Goal: Task Accomplishment & Management: Complete application form

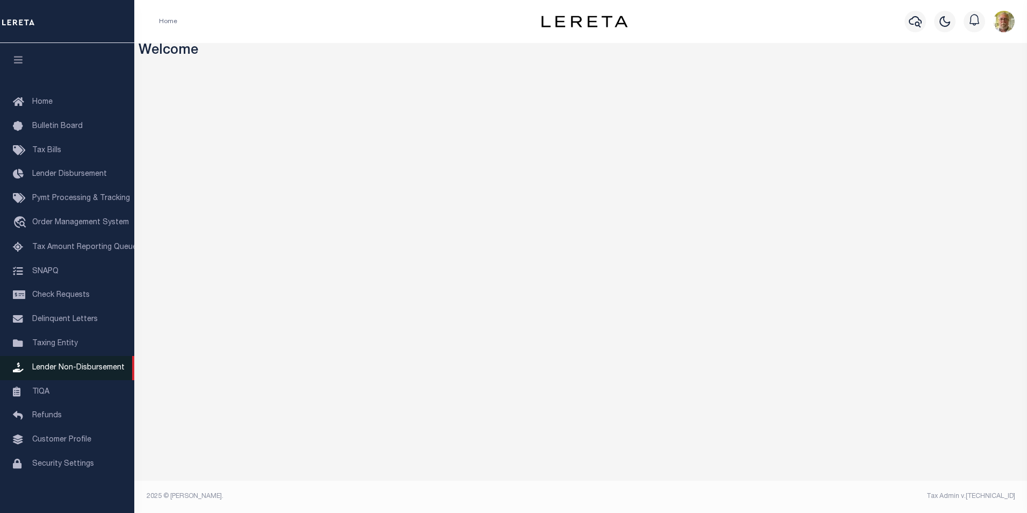
click at [83, 370] on span "Lender Non-Disbursement" at bounding box center [78, 368] width 92 height 8
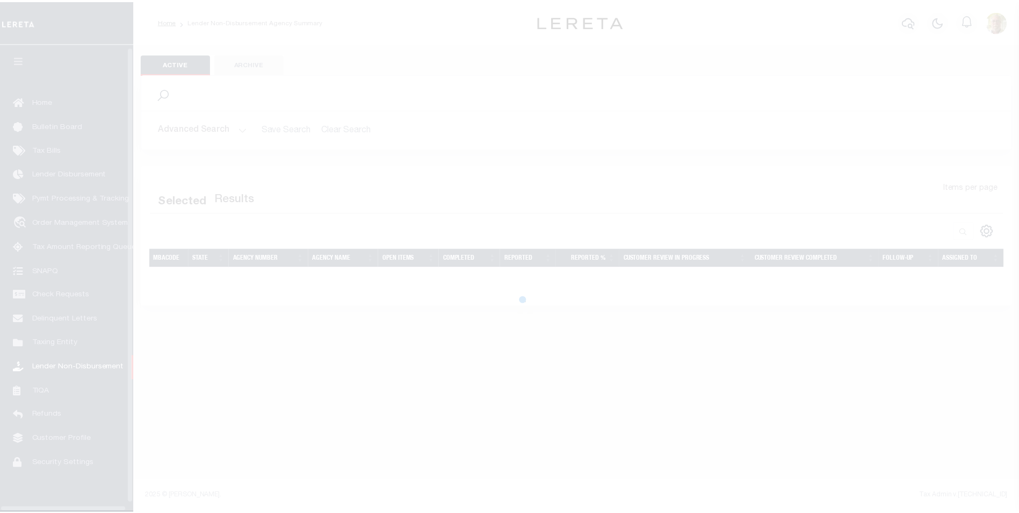
scroll to position [11, 0]
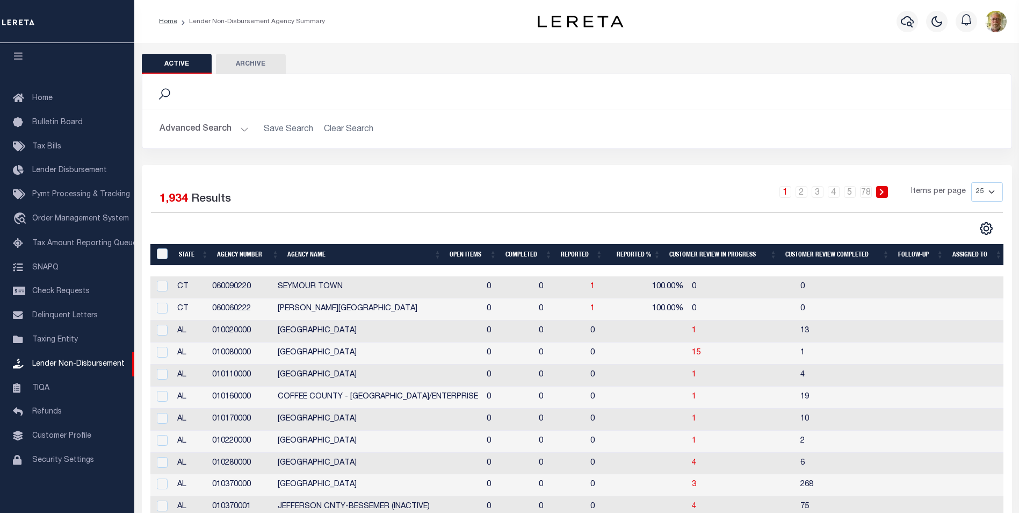
click at [244, 127] on button "Advanced Search" at bounding box center [204, 129] width 89 height 21
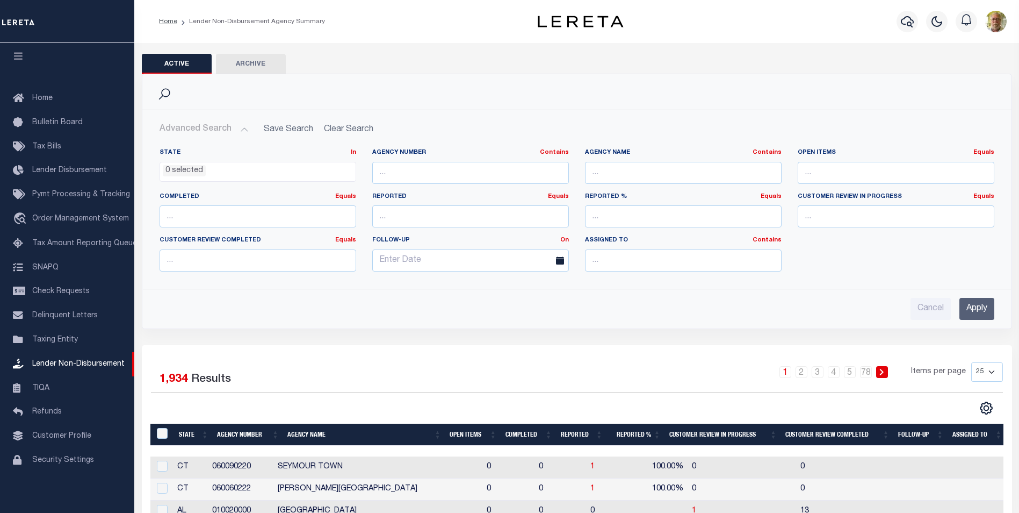
click at [973, 304] on input "Apply" at bounding box center [977, 309] width 35 height 22
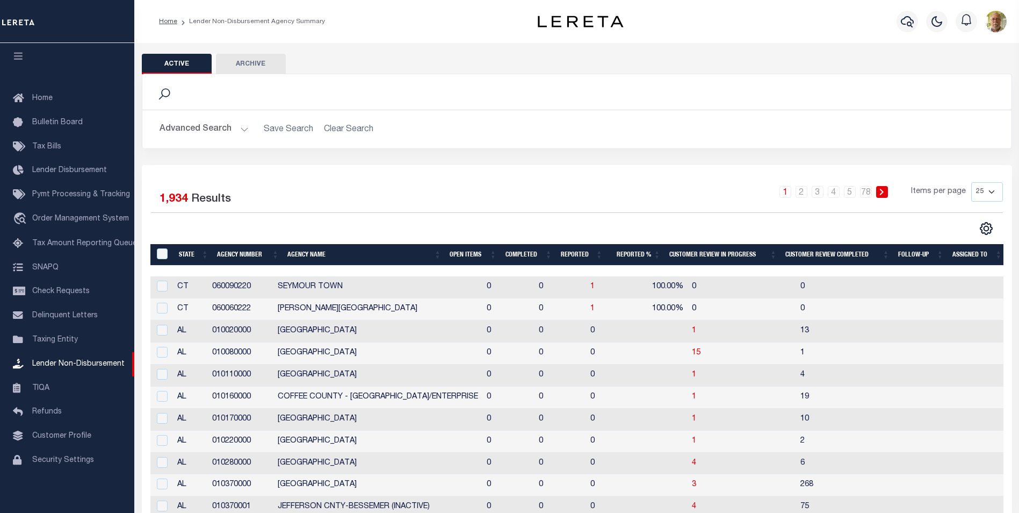
click at [459, 253] on th "Open Items" at bounding box center [472, 255] width 55 height 22
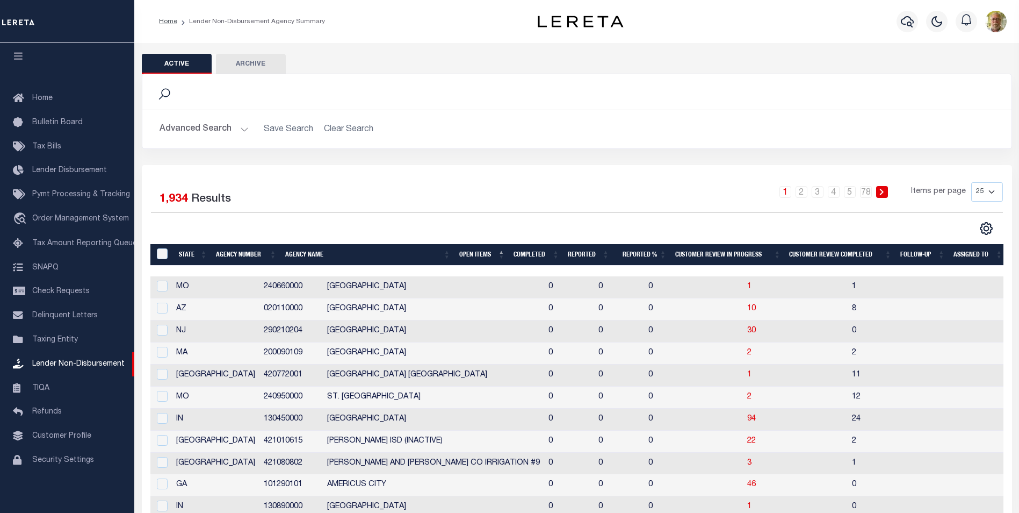
click at [465, 254] on th "Open Items" at bounding box center [482, 255] width 54 height 22
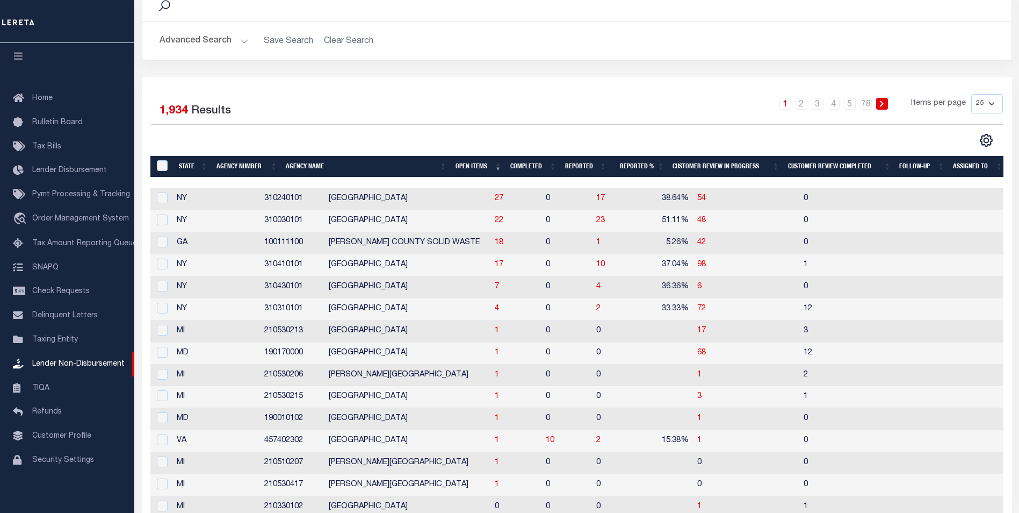
scroll to position [0, 0]
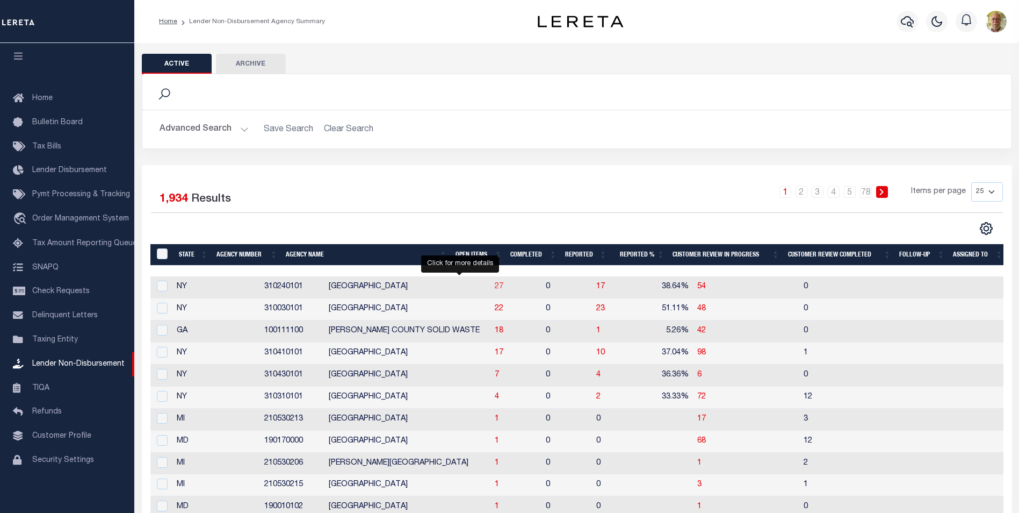
click at [495, 286] on span "27" at bounding box center [499, 287] width 9 height 8
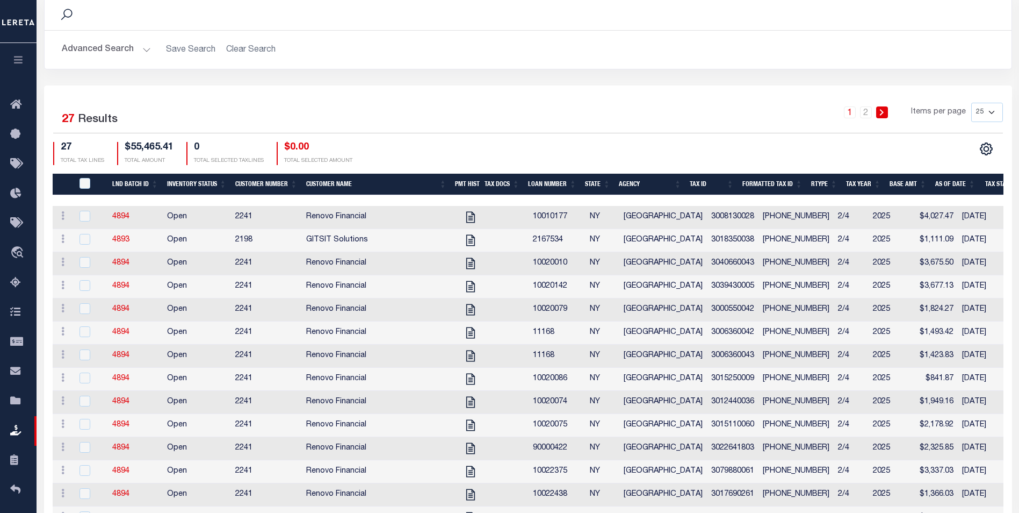
scroll to position [161, 0]
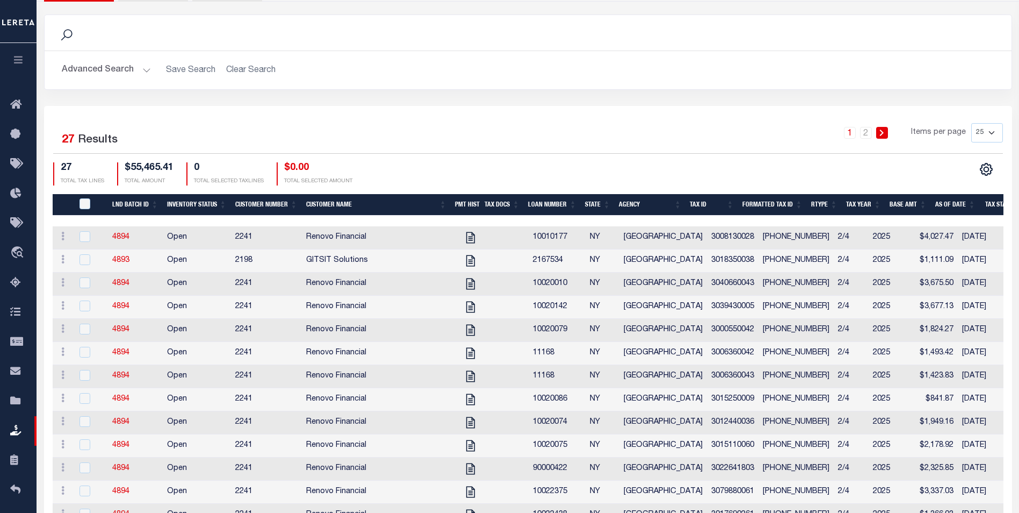
click at [343, 203] on th "Customer Name" at bounding box center [376, 205] width 149 height 22
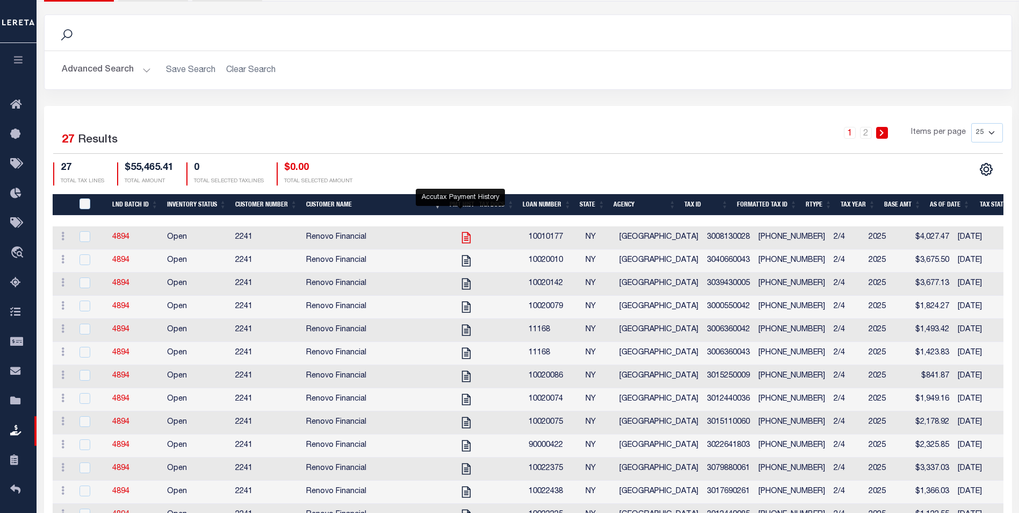
click at [459, 237] on icon at bounding box center [466, 237] width 14 height 14
checkbox input "true"
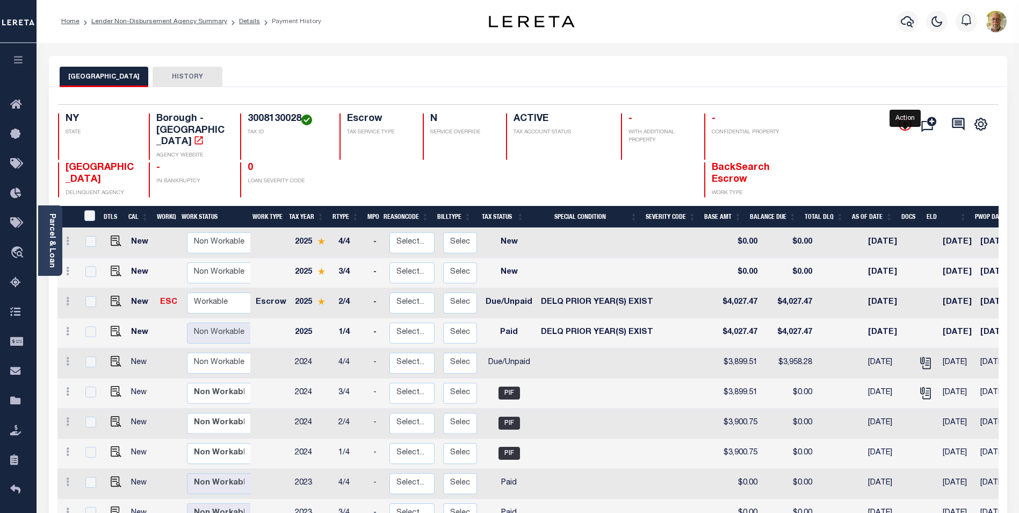
click at [906, 122] on icon "" at bounding box center [905, 124] width 13 height 13
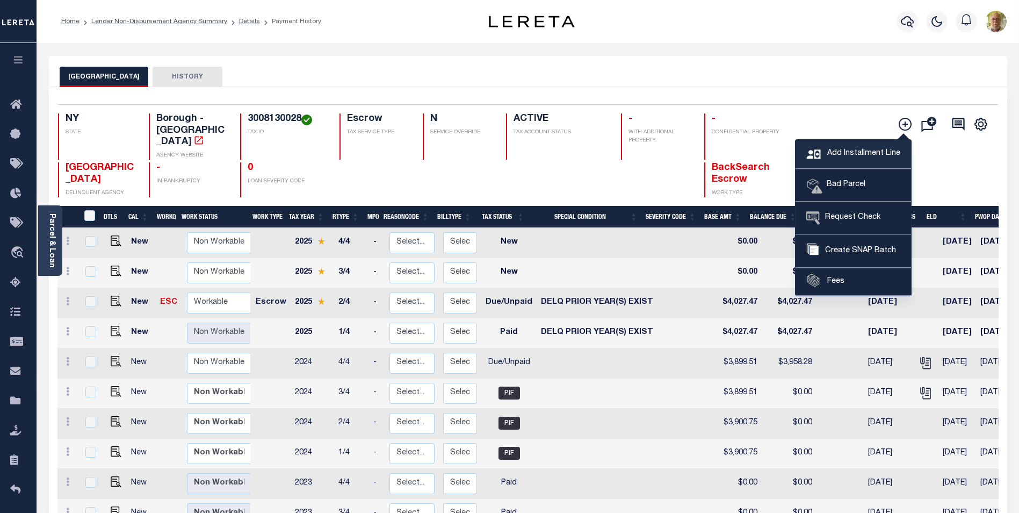
click at [857, 150] on span "Add Installment Line" at bounding box center [863, 154] width 76 height 12
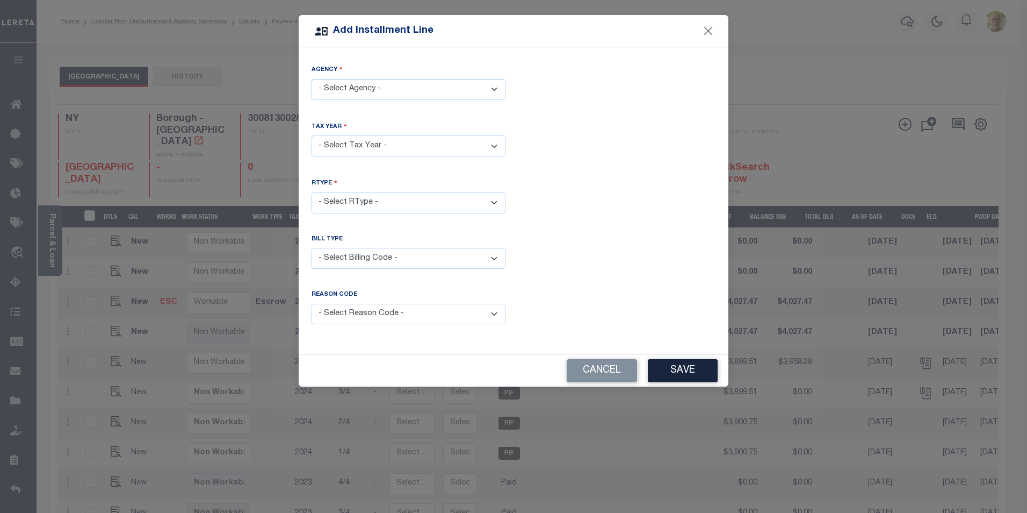
drag, startPoint x: 377, startPoint y: 80, endPoint x: 375, endPoint y: 86, distance: 7.3
click at [377, 80] on select "- Select Agency - BROOKLYN CITY - Borough" at bounding box center [409, 89] width 194 height 21
select select "3604703000"
click at [312, 79] on select "- Select Agency - BROOKLYN CITY - Borough" at bounding box center [409, 89] width 194 height 21
click at [362, 140] on select "- Select Year - 2005 2006 2007 2008 2009 2010 2011 2012 2013 2014 2015 2016 201…" at bounding box center [409, 145] width 194 height 21
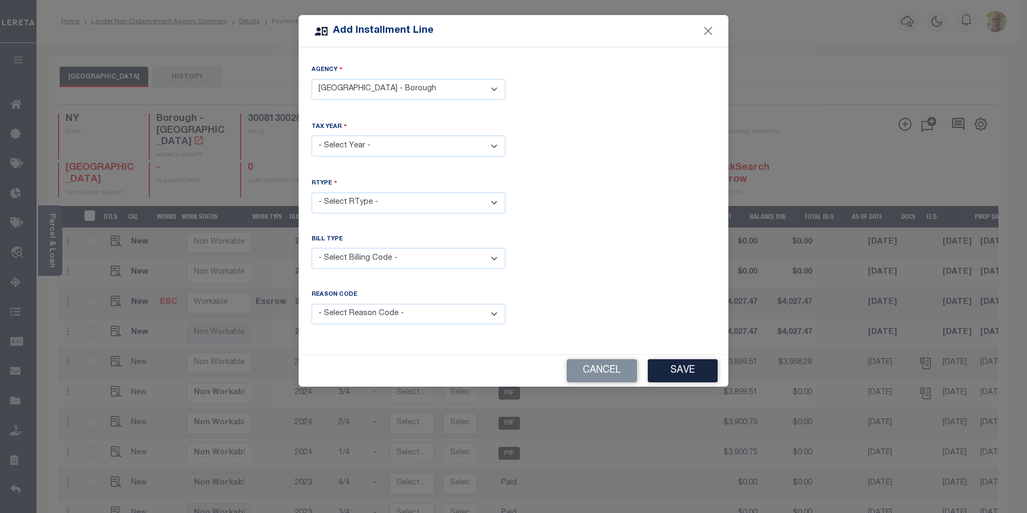
select select "2024"
click at [312, 135] on select "- Select Year - 2005 2006 2007 2008 2009 2010 2011 2012 2013 2014 2015 2016 201…" at bounding box center [409, 145] width 194 height 21
click at [348, 197] on select "- Select RType - 1/2 1/4 2/2 2/4 3/4 4/4" at bounding box center [409, 202] width 194 height 21
select select "5"
click at [312, 192] on select "- Select RType - 1/2 1/4 2/2 2/4 3/4 4/4" at bounding box center [409, 202] width 194 height 21
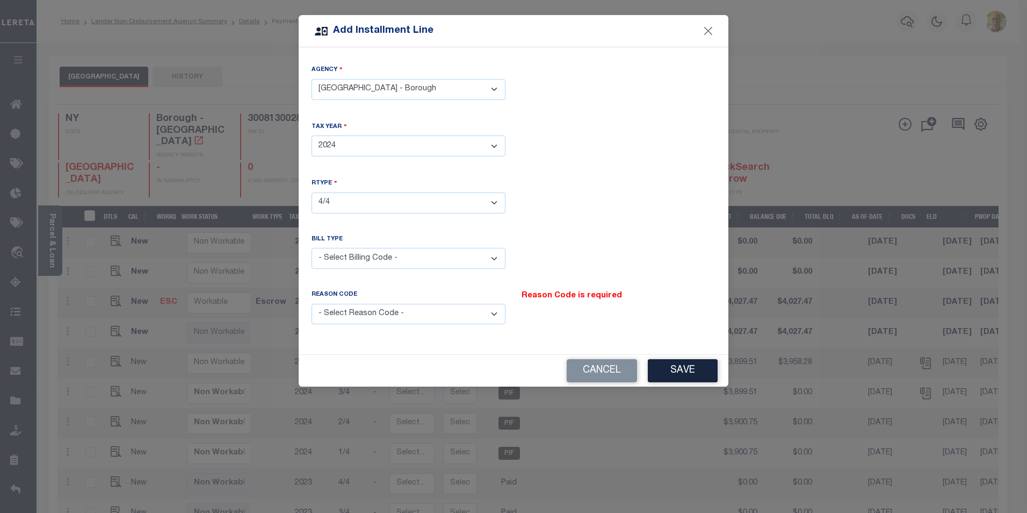
click at [337, 256] on select "- Select Billing Code - Regular Delinquent Supplemental Corrected/Adjusted Bill…" at bounding box center [409, 258] width 194 height 21
select select "1"
click at [312, 248] on select "- Select Billing Code - Regular Delinquent Supplemental Corrected/Adjusted Bill…" at bounding box center [409, 258] width 194 height 21
click at [358, 309] on select "- Select Reason Code - Payment Reversal Taxable Value Change Assessment Change …" at bounding box center [409, 314] width 194 height 21
select select "12"
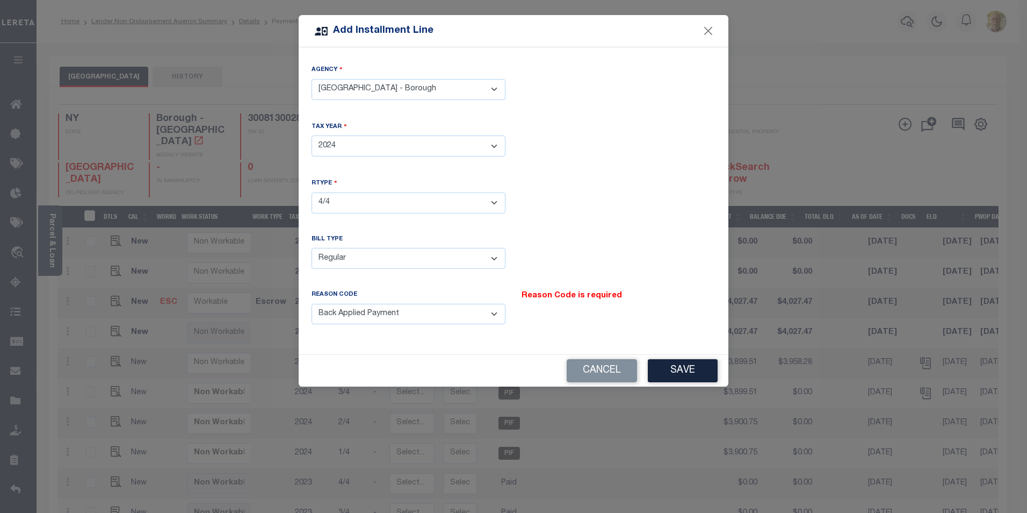
click at [312, 304] on select "- Select Reason Code - Payment Reversal Taxable Value Change Assessment Change …" at bounding box center [409, 314] width 194 height 21
click at [684, 366] on button "Save" at bounding box center [683, 370] width 70 height 23
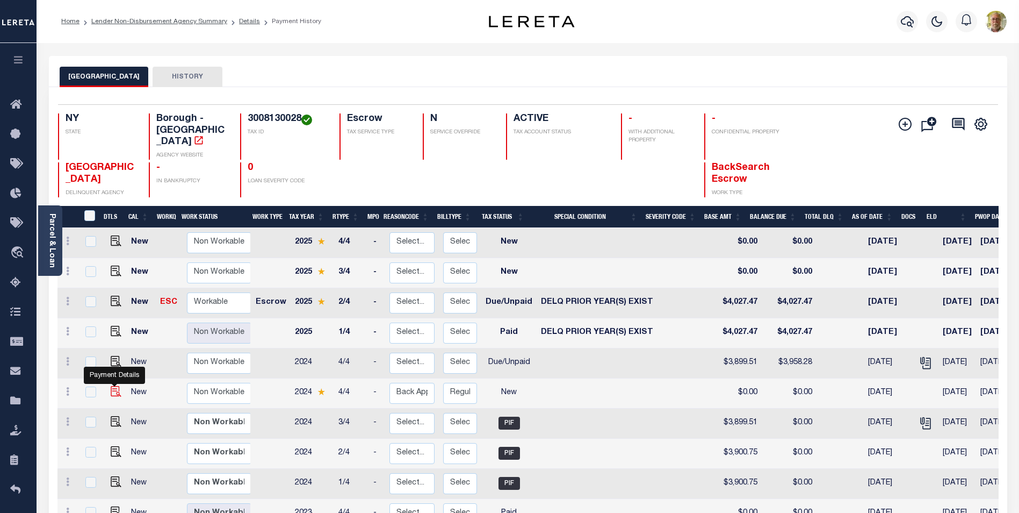
click at [113, 386] on img at bounding box center [116, 391] width 11 height 11
checkbox input "true"
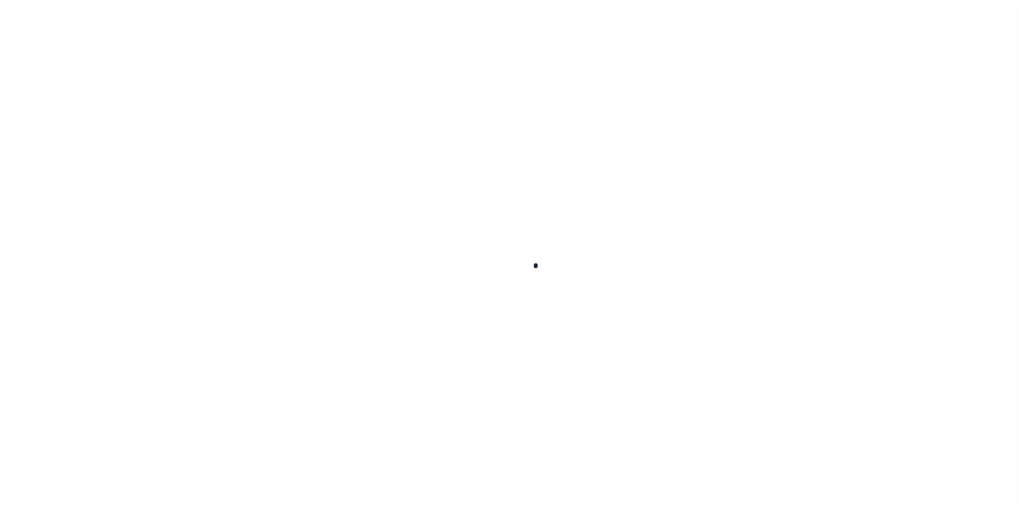
checkbox input "false"
type input "Quarterly"
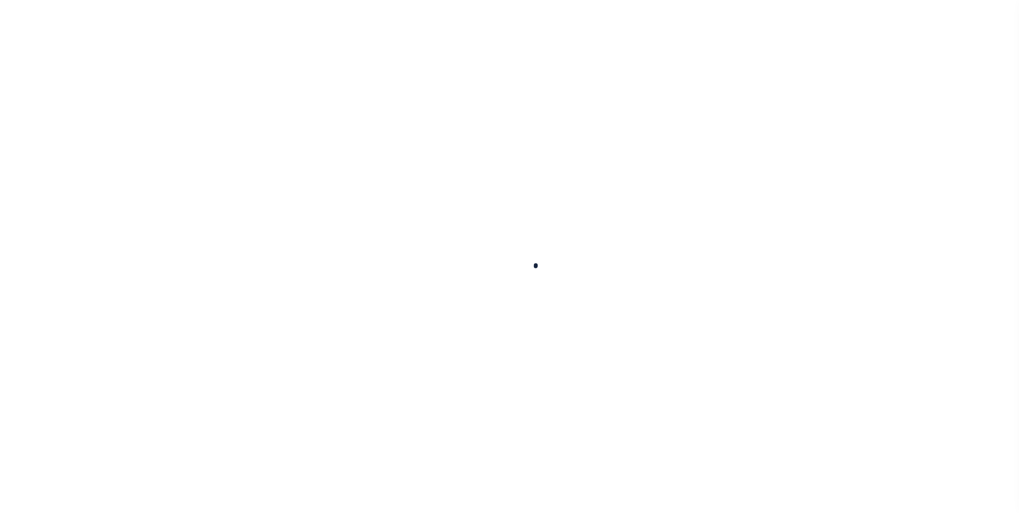
type input "09/09/2025"
select select "NW2"
type input "0"
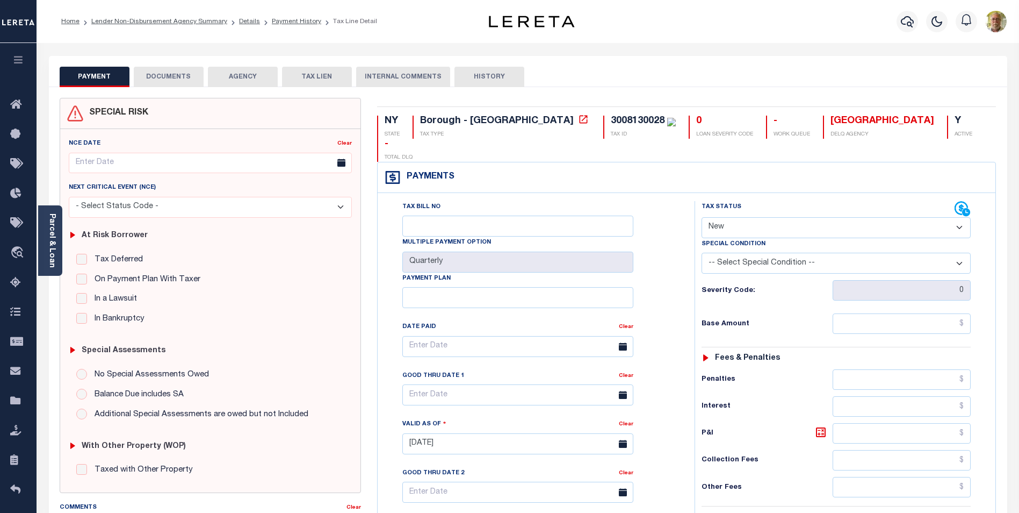
click at [771, 217] on select "- Select Status Code - Open Due/Unpaid Paid Incomplete No Tax Due Internal Refu…" at bounding box center [836, 227] width 269 height 21
select select "DUE"
click at [702, 217] on select "- Select Status Code - Open Due/Unpaid Paid Incomplete No Tax Due Internal Refu…" at bounding box center [836, 227] width 269 height 21
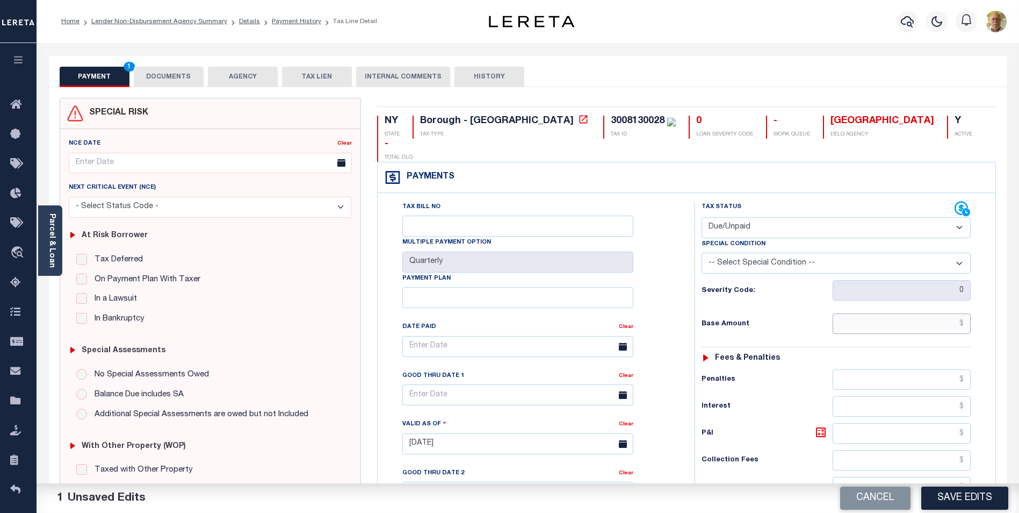
click at [895, 313] on input "text" at bounding box center [902, 323] width 138 height 20
type input "$3,899.51"
type input "$119.08"
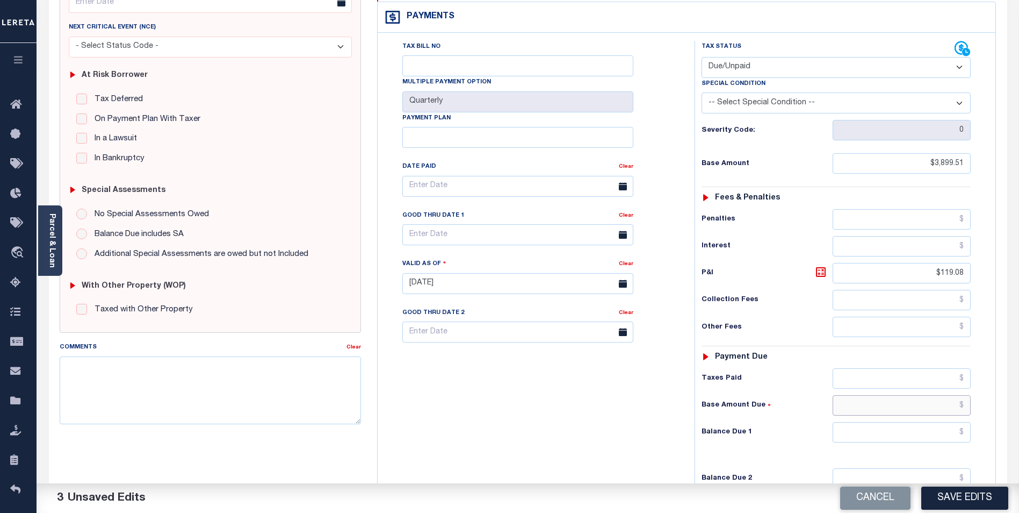
scroll to position [278, 0]
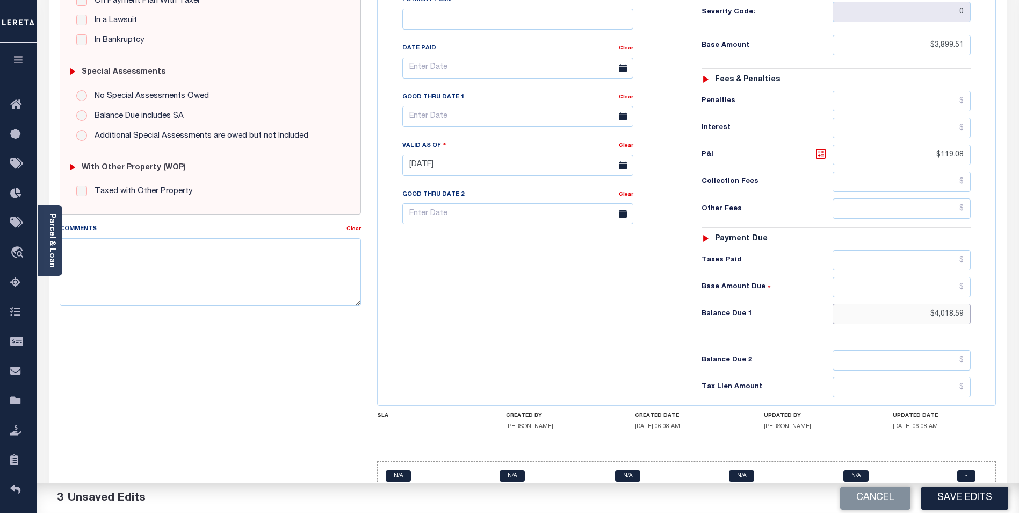
type input "$4,018.59"
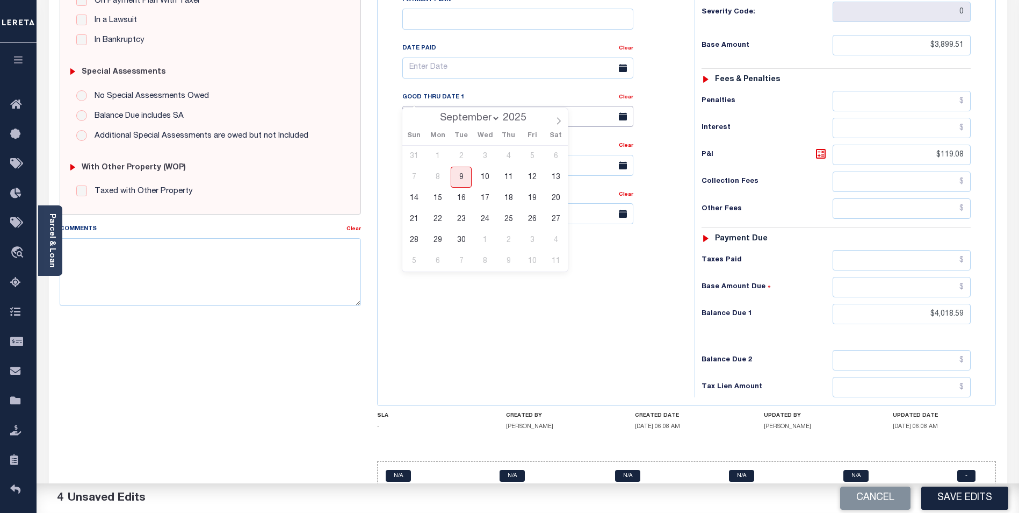
click at [468, 106] on input "text" at bounding box center [517, 116] width 231 height 21
click at [460, 239] on span "30" at bounding box center [461, 239] width 21 height 21
type input "[DATE]"
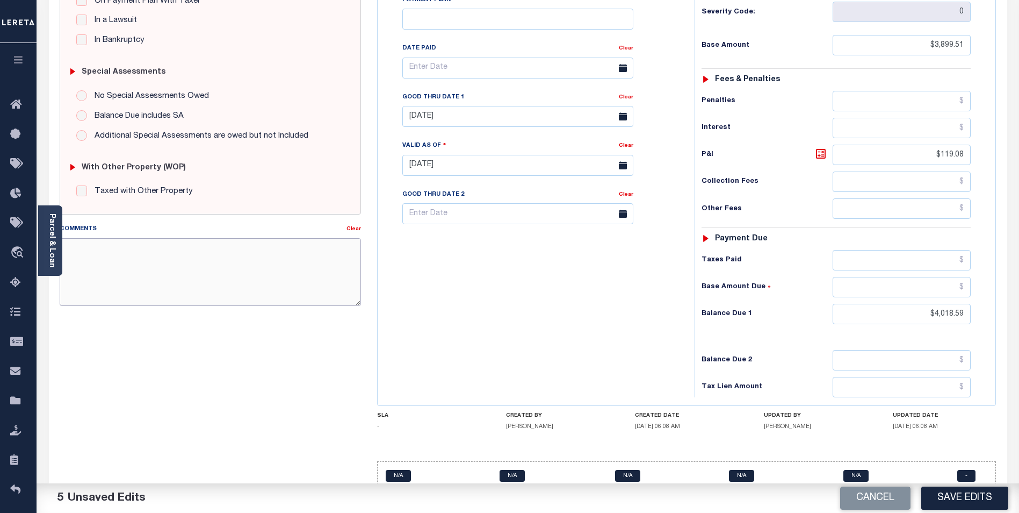
click at [149, 259] on textarea "Comments" at bounding box center [210, 272] width 301 height 68
type textarea "0"
type textarea "2024 4TH INSTALL DELINQUENT."
click at [962, 491] on button "Save Edits" at bounding box center [964, 497] width 87 height 23
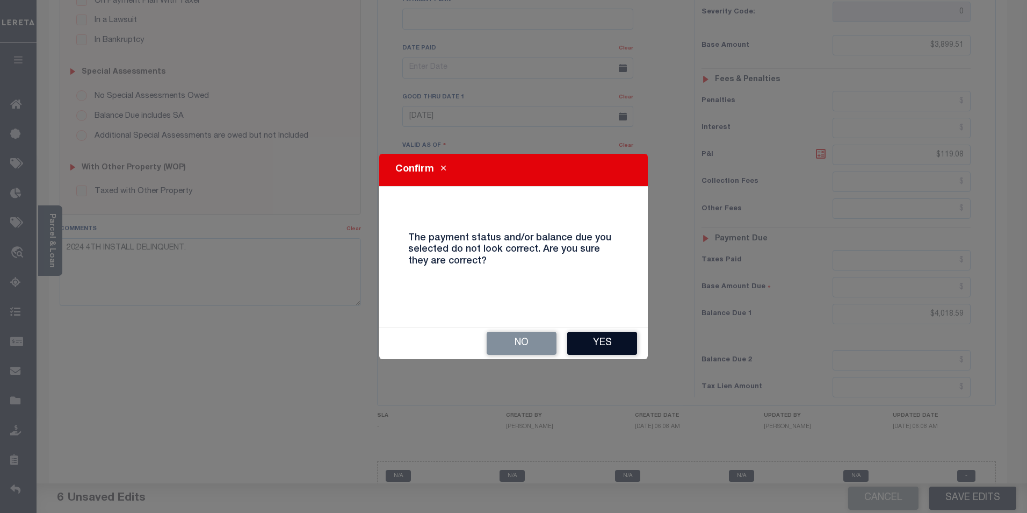
click at [601, 336] on button "Yes" at bounding box center [602, 342] width 70 height 23
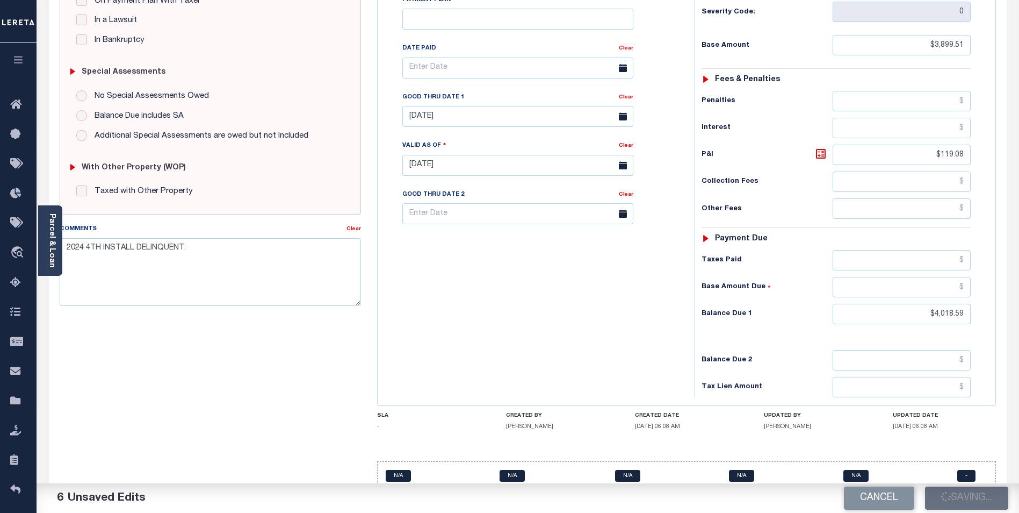
checkbox input "false"
type input "$3,899.51"
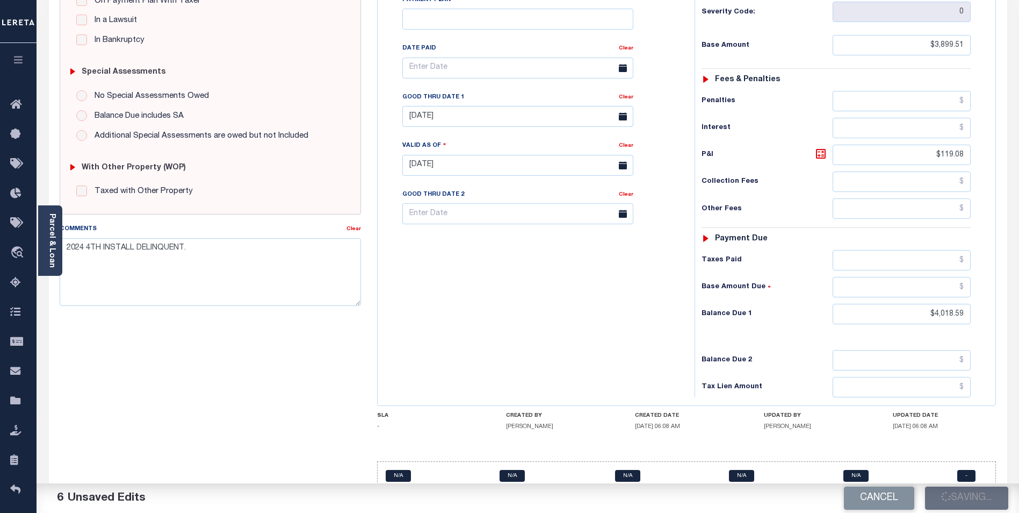
type input "$119.08"
type input "$4,018.59"
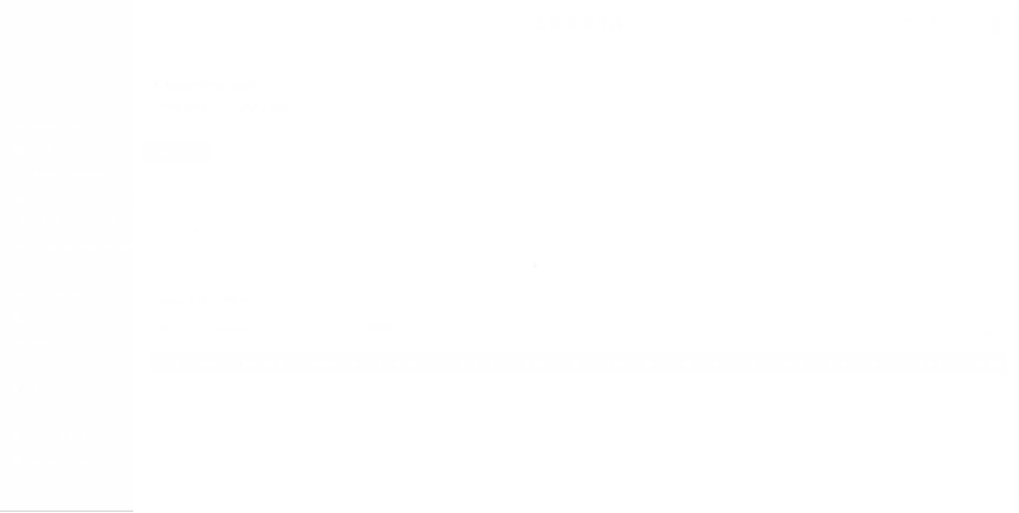
scroll to position [6, 0]
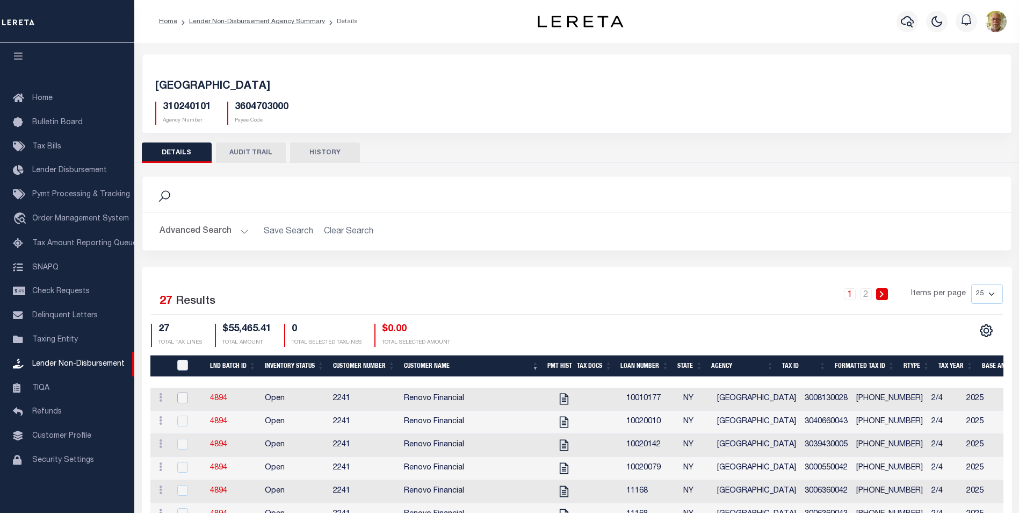
click at [183, 398] on input "checkbox" at bounding box center [182, 397] width 11 height 11
checkbox input "true"
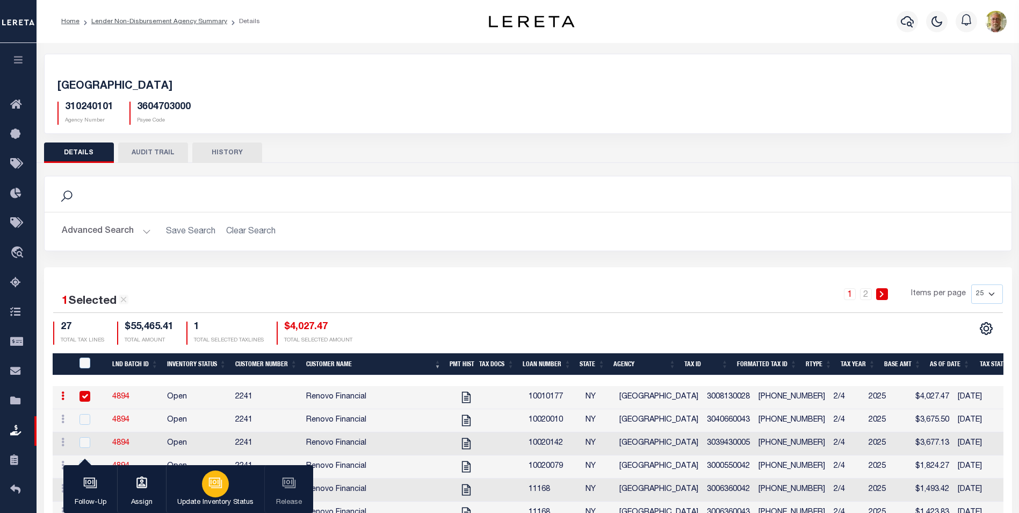
click at [216, 482] on icon "button" at bounding box center [215, 481] width 8 height 5
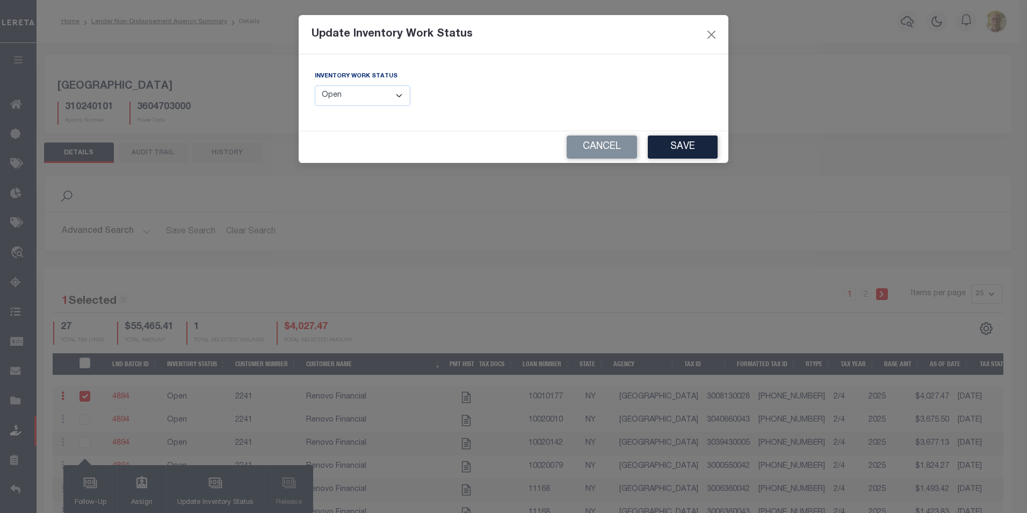
click at [361, 95] on select "--Select-- Open Completed Reported" at bounding box center [363, 95] width 96 height 21
select select "Completed"
click at [315, 85] on select "--Select-- Open Completed Reported" at bounding box center [363, 95] width 96 height 21
click at [687, 142] on button "Save" at bounding box center [683, 146] width 70 height 23
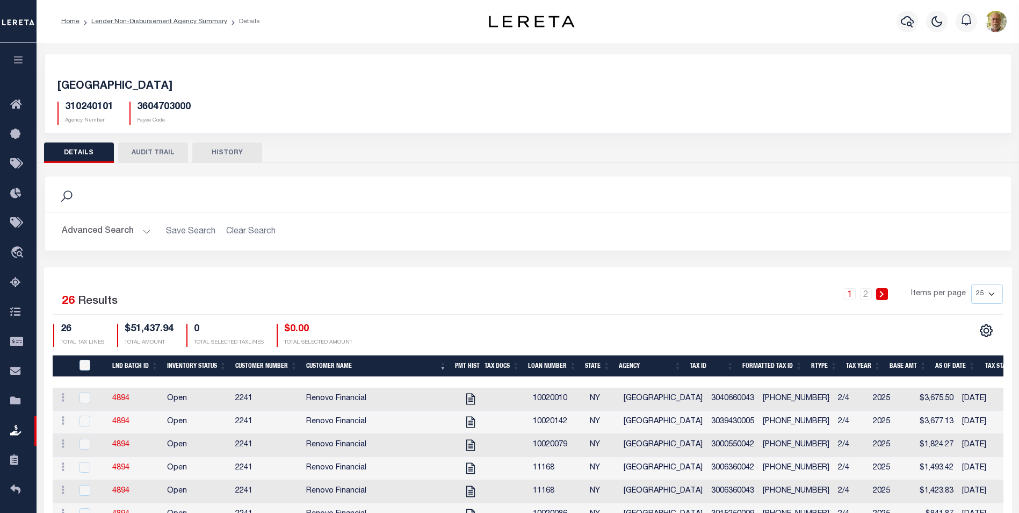
click at [310, 78] on div "BROOKLYN CITY 310240101 Agency Number 3604703000 Payee Code" at bounding box center [528, 100] width 967 height 66
click at [466, 396] on icon at bounding box center [471, 399] width 14 height 14
checkbox input "true"
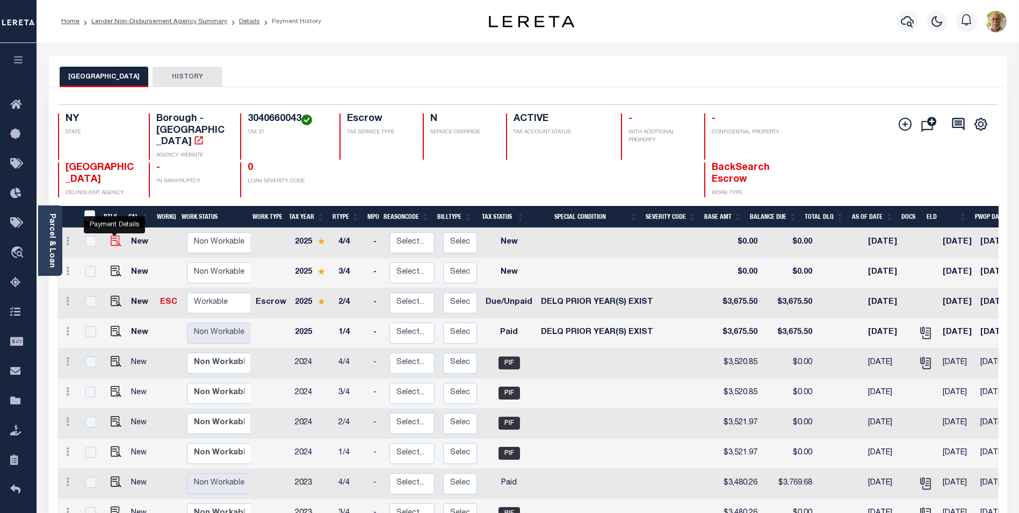
click at [113, 235] on img "" at bounding box center [116, 240] width 11 height 11
checkbox input "true"
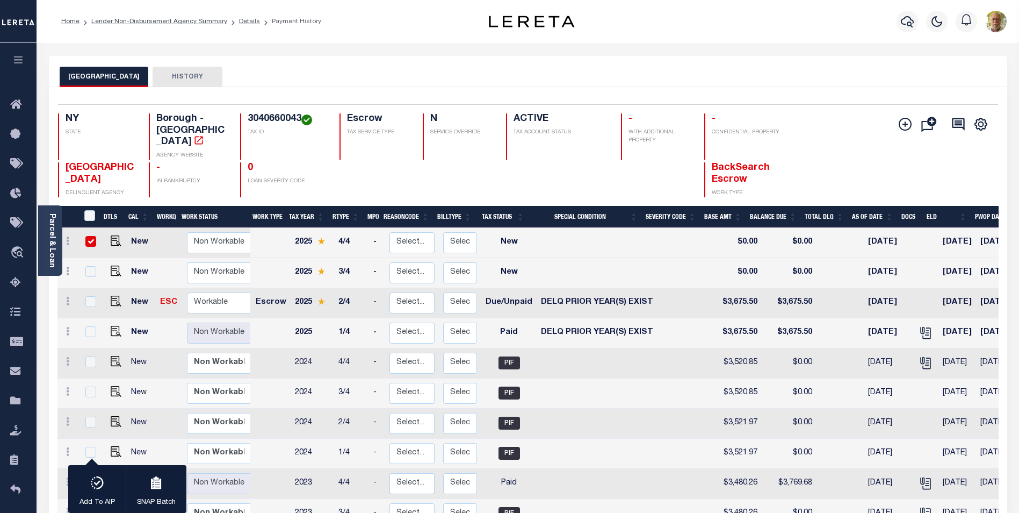
click at [92, 236] on input "checkbox" at bounding box center [90, 241] width 11 height 11
checkbox input "false"
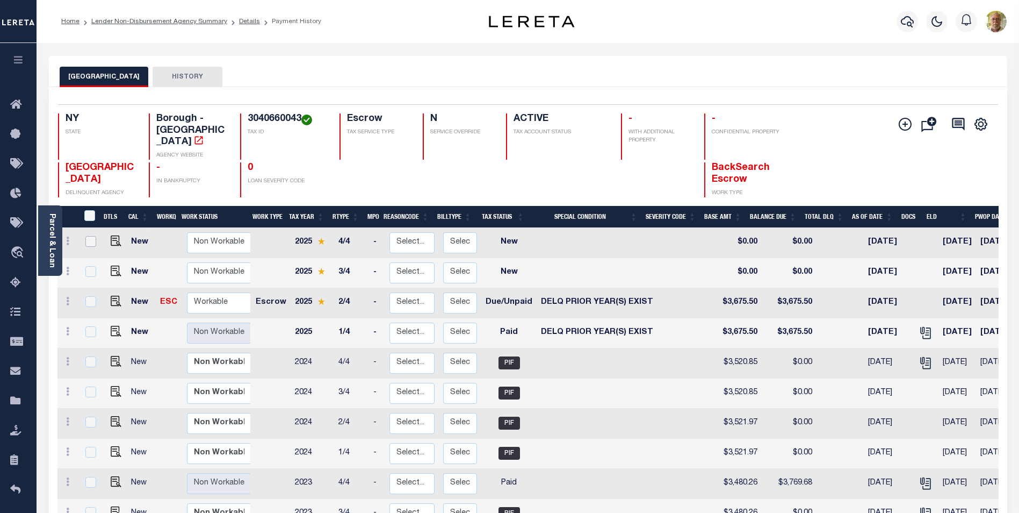
click at [89, 236] on input "checkbox" at bounding box center [90, 241] width 11 height 11
checkbox input "true"
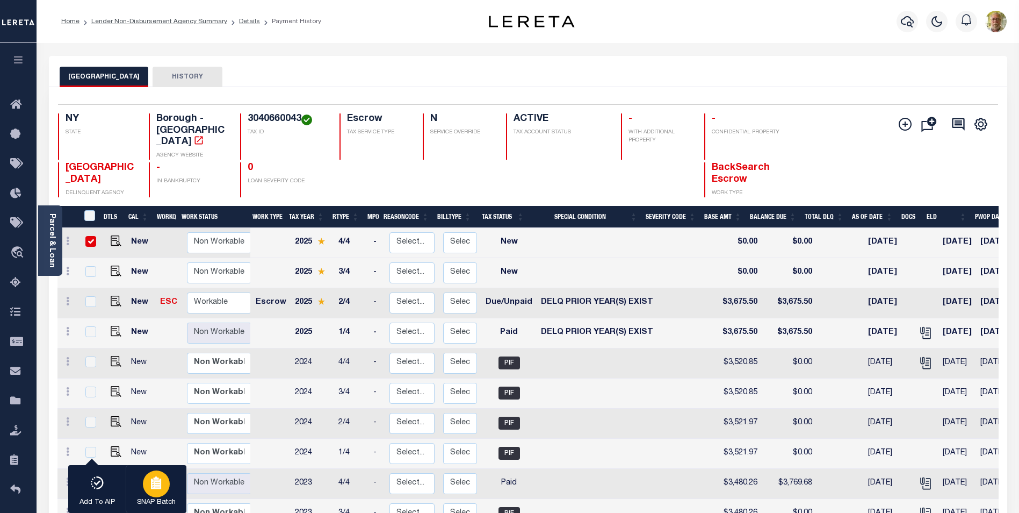
click at [159, 486] on icon "button" at bounding box center [156, 483] width 10 height 10
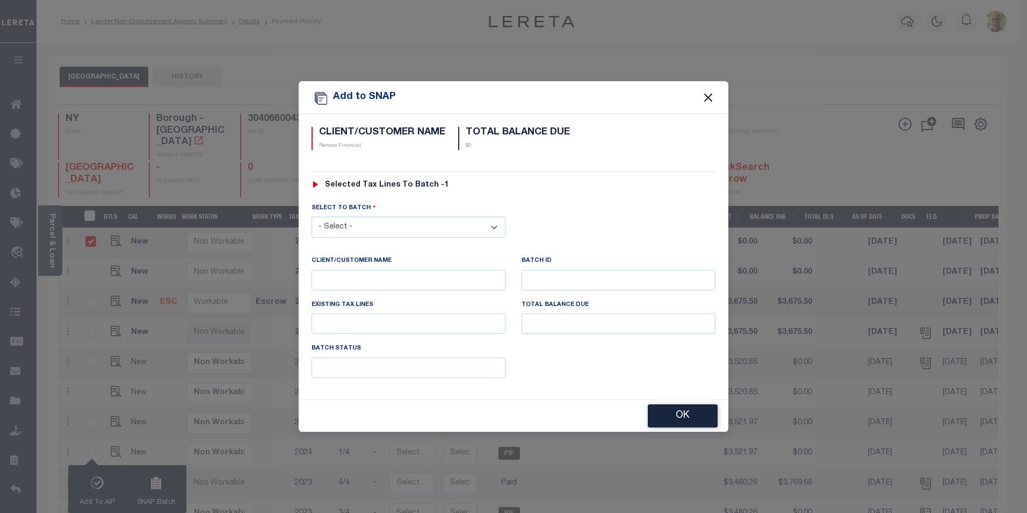
click at [709, 92] on button "Close" at bounding box center [709, 97] width 14 height 14
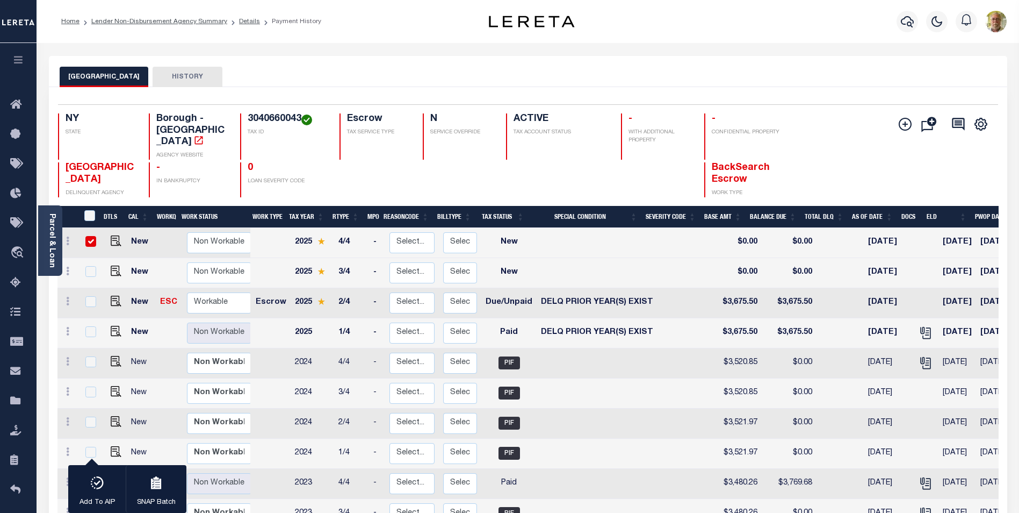
click at [88, 236] on input "checkbox" at bounding box center [90, 241] width 11 height 11
checkbox input "false"
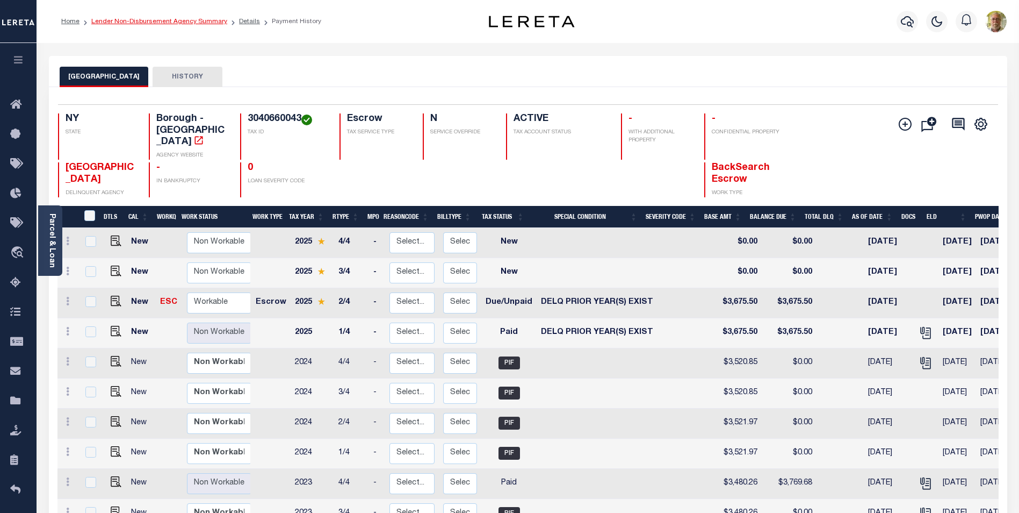
click at [181, 19] on link "Lender Non-Disbursement Agency Summary" at bounding box center [159, 21] width 136 height 6
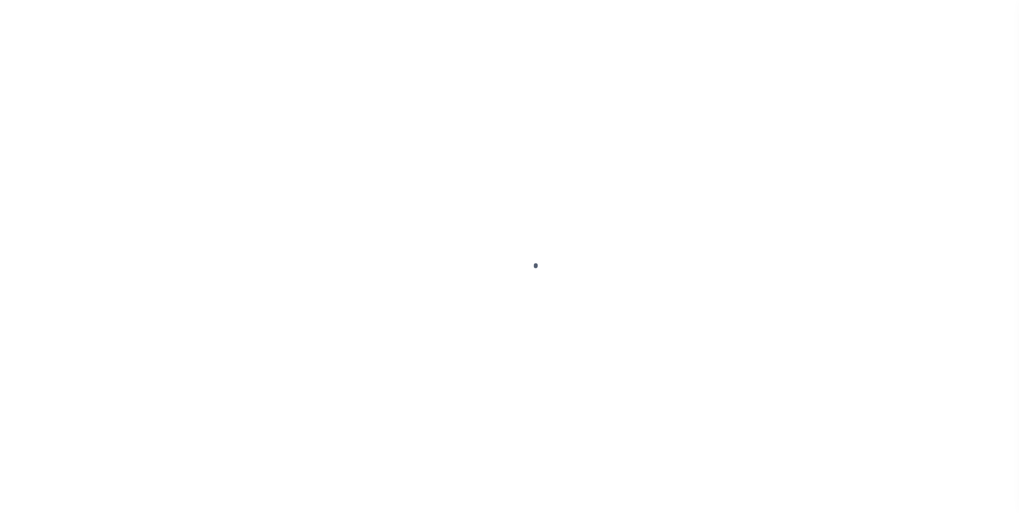
select select "NW2"
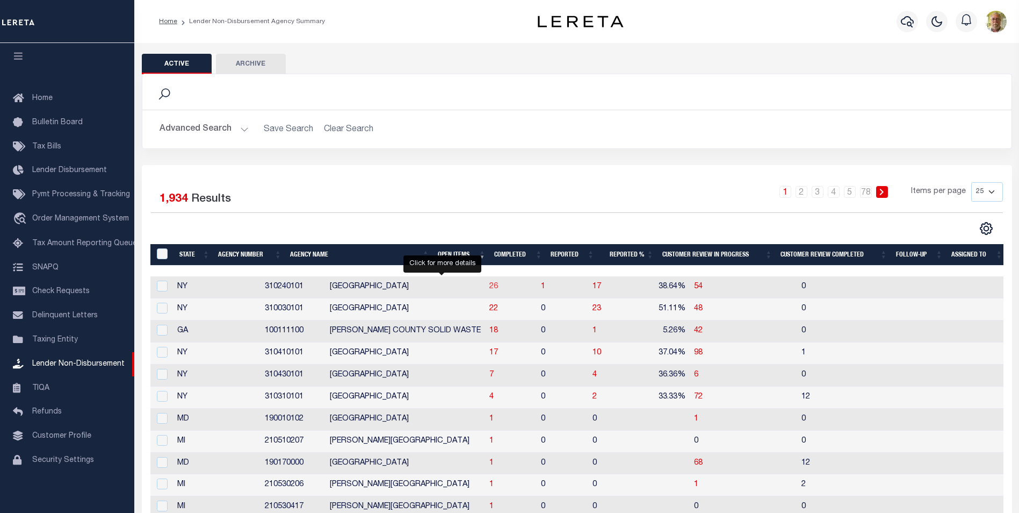
click at [489, 286] on span "26" at bounding box center [493, 287] width 9 height 8
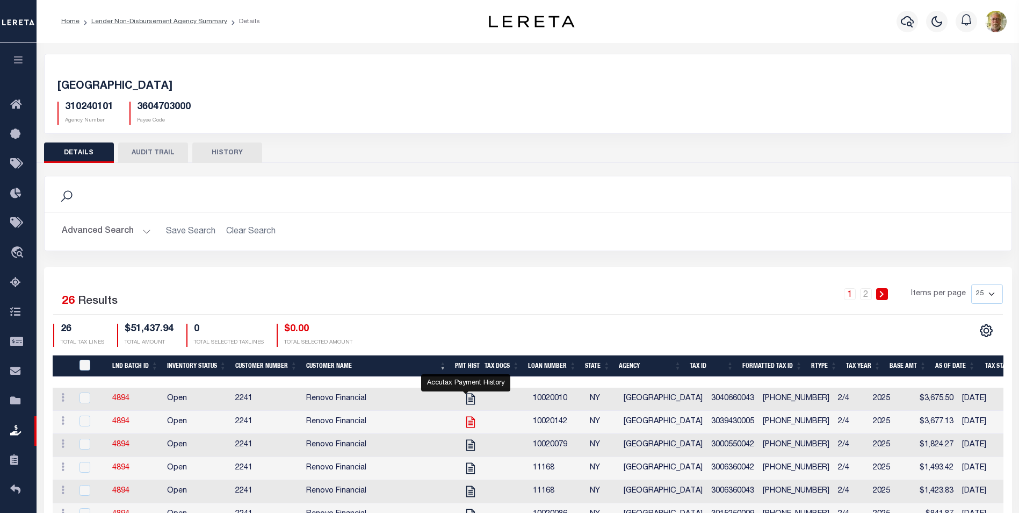
click at [465, 420] on icon "" at bounding box center [471, 422] width 14 height 14
checkbox input "true"
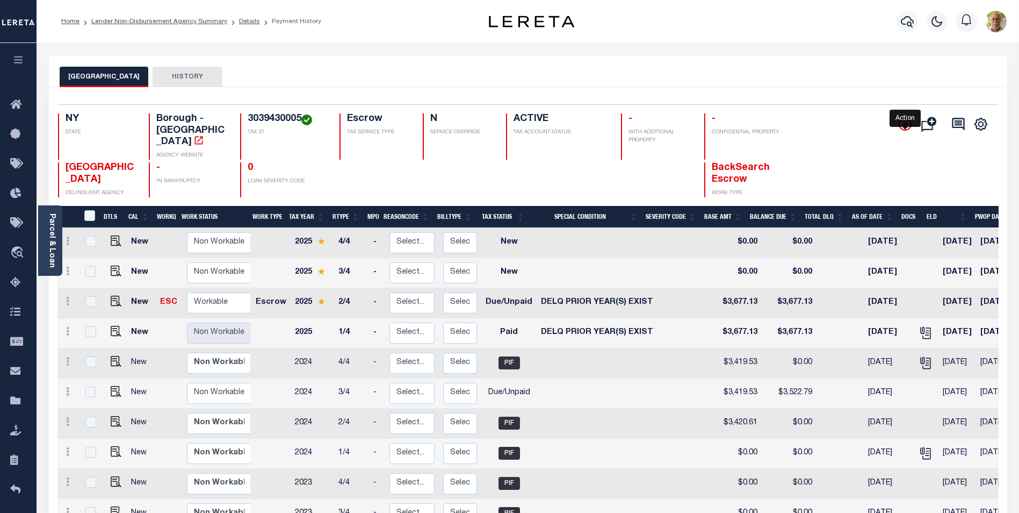
click at [903, 121] on icon "" at bounding box center [905, 124] width 13 height 13
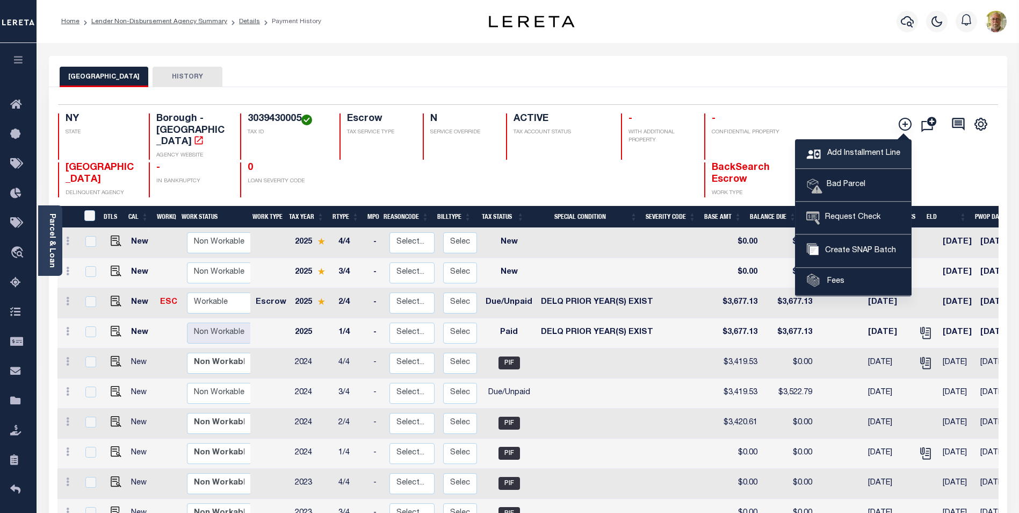
click at [843, 153] on span "Add Installment Line" at bounding box center [863, 154] width 76 height 12
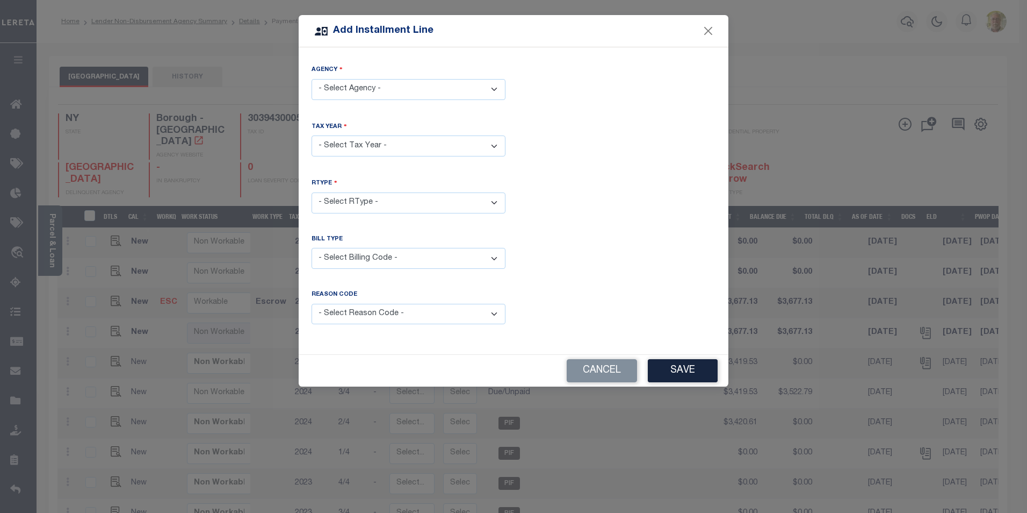
drag, startPoint x: 374, startPoint y: 83, endPoint x: 373, endPoint y: 93, distance: 10.9
click at [374, 83] on select "- Select Agency - [GEOGRAPHIC_DATA] - Borough" at bounding box center [409, 89] width 194 height 21
select select "3604703000"
click at [312, 79] on select "- Select Agency - [GEOGRAPHIC_DATA] - Borough" at bounding box center [409, 89] width 194 height 21
click at [349, 141] on select "- Select Year - 2005 2006 2007 2008 2009 2010 2011 2012 2013 2014 2015 2016 201…" at bounding box center [409, 145] width 194 height 21
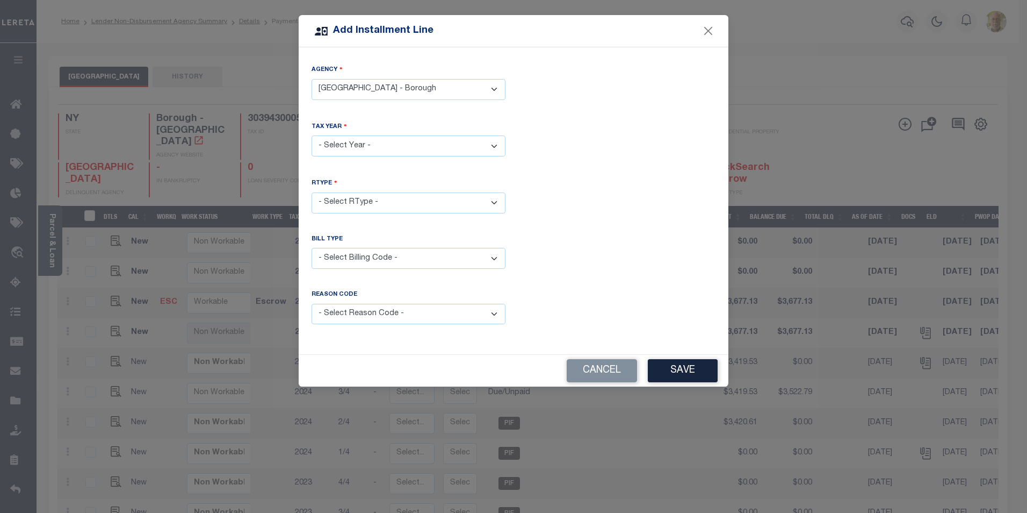
select select "2024"
click at [312, 135] on select "- Select Year - 2005 2006 2007 2008 2009 2010 2011 2012 2013 2014 2015 2016 201…" at bounding box center [409, 145] width 194 height 21
click at [351, 201] on select "- Select RType - 1/2 1/4 2/2 2/4 3/4 4/4" at bounding box center [409, 202] width 194 height 21
select select "4"
click at [312, 192] on select "- Select RType - 1/2 1/4 2/2 2/4 3/4 4/4" at bounding box center [409, 202] width 194 height 21
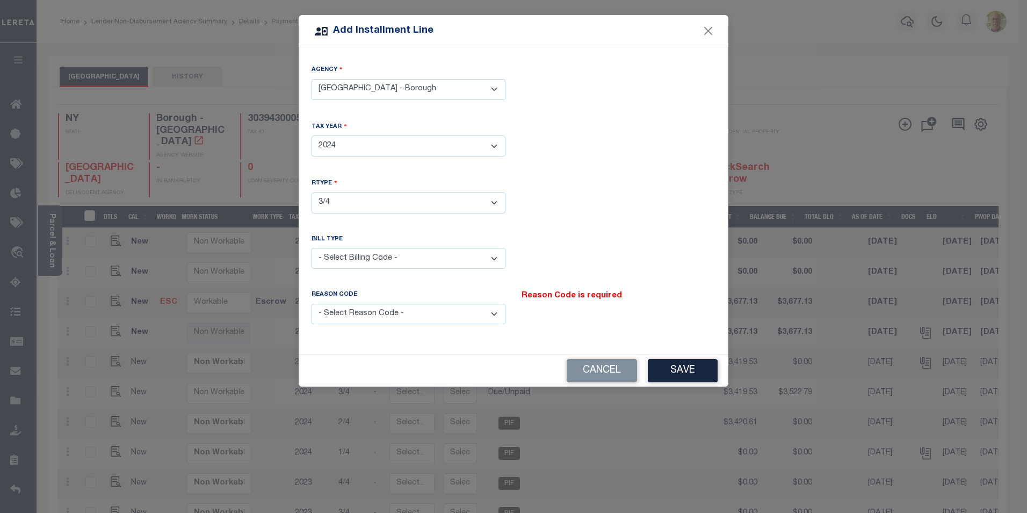
click at [374, 255] on select "- Select Billing Code - Regular Delinquent Supplemental Corrected/Adjusted Bill…" at bounding box center [409, 258] width 194 height 21
select select "1"
click at [312, 248] on select "- Select Billing Code - Regular Delinquent Supplemental Corrected/Adjusted Bill…" at bounding box center [409, 258] width 194 height 21
click at [362, 311] on select "- Select Reason Code - Payment Reversal Taxable Value Change Assessment Change …" at bounding box center [409, 314] width 194 height 21
select select "12"
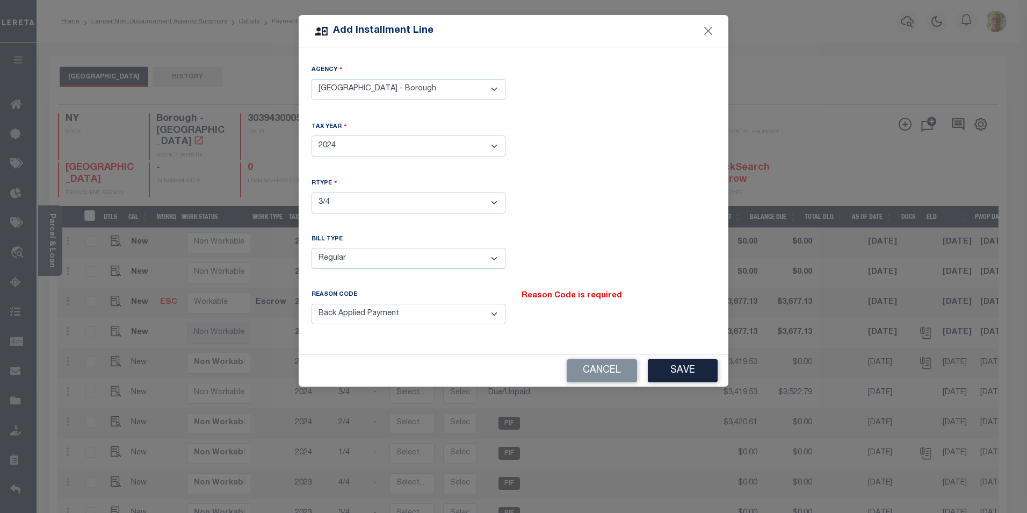
click at [312, 304] on select "- Select Reason Code - Payment Reversal Taxable Value Change Assessment Change …" at bounding box center [409, 314] width 194 height 21
click at [678, 362] on button "Save" at bounding box center [683, 370] width 70 height 23
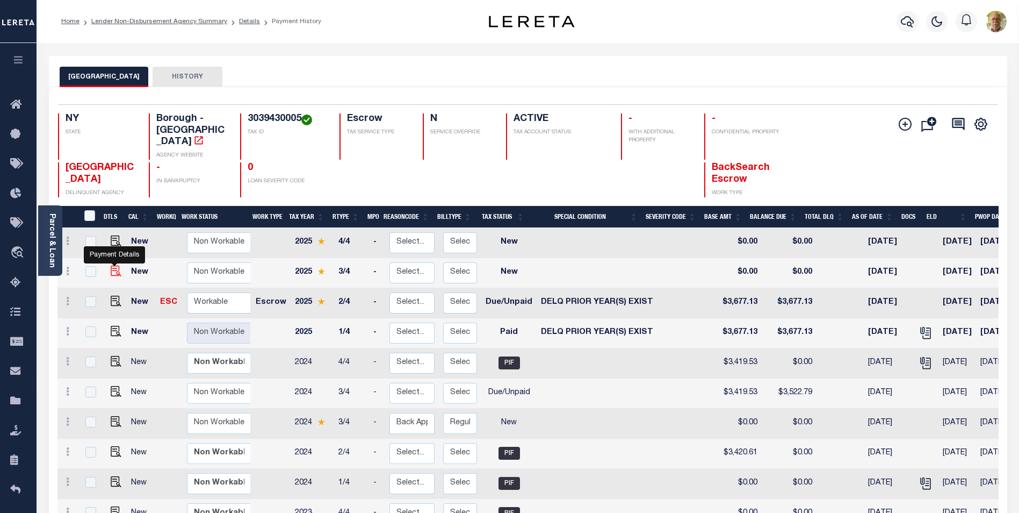
click at [112, 265] on img at bounding box center [116, 270] width 11 height 11
checkbox input "true"
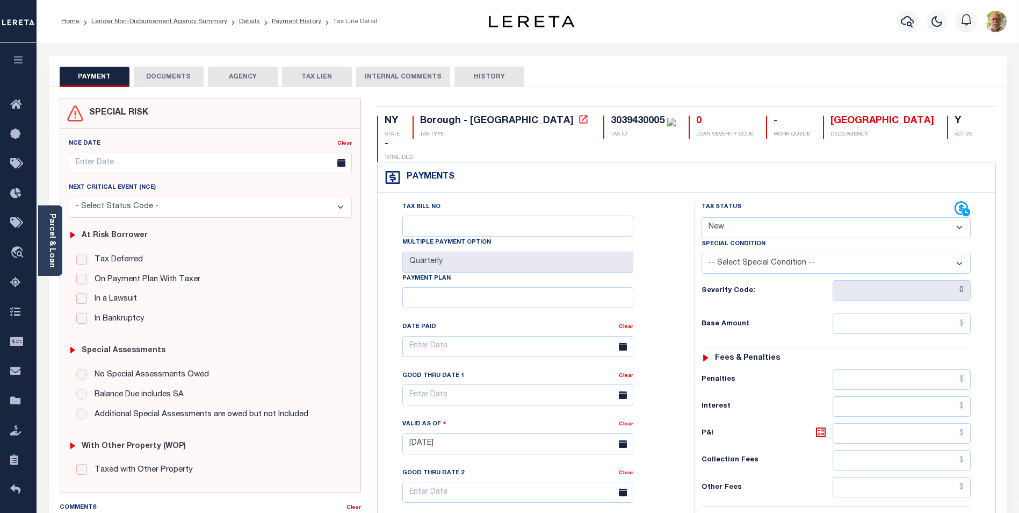
click at [791, 217] on select "- Select Status Code - Open Due/Unpaid Paid Incomplete No Tax Due Internal Refu…" at bounding box center [836, 227] width 269 height 21
select select "DUE"
click at [702, 217] on select "- Select Status Code - Open Due/Unpaid Paid Incomplete No Tax Due Internal Refu…" at bounding box center [836, 227] width 269 height 21
type input "[DATE]"
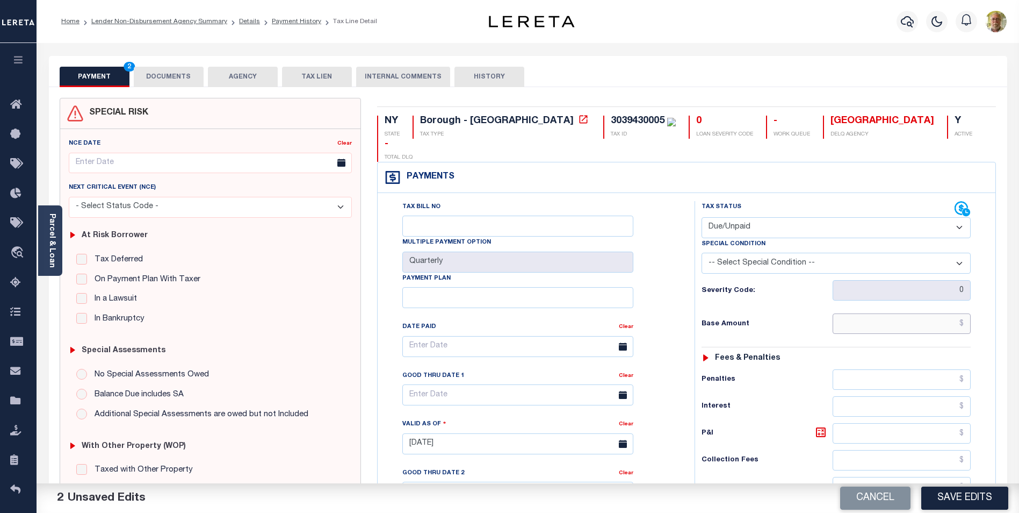
drag, startPoint x: 916, startPoint y: 299, endPoint x: 957, endPoint y: 296, distance: 40.9
click at [916, 313] on input "text" at bounding box center [902, 323] width 138 height 20
type input "$3,419.53"
type input "$156.94"
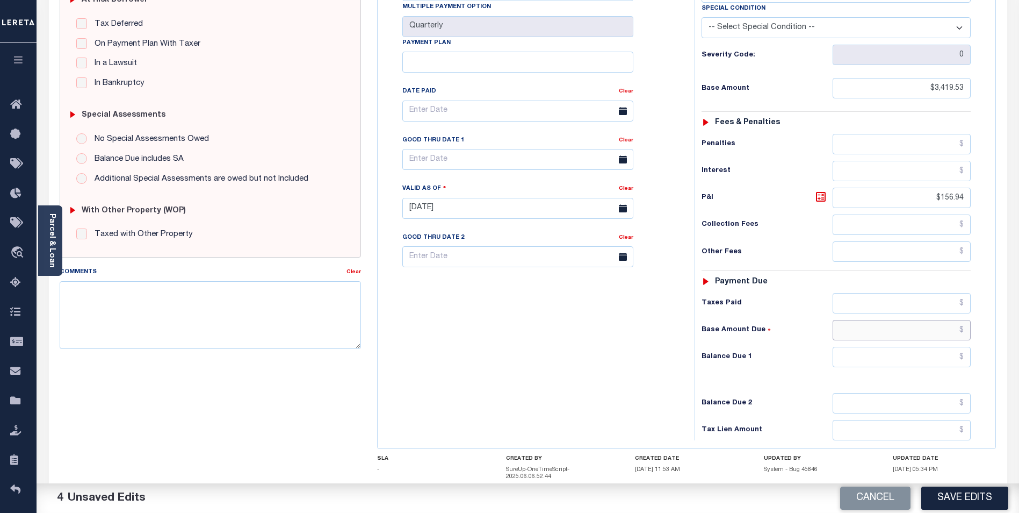
scroll to position [285, 0]
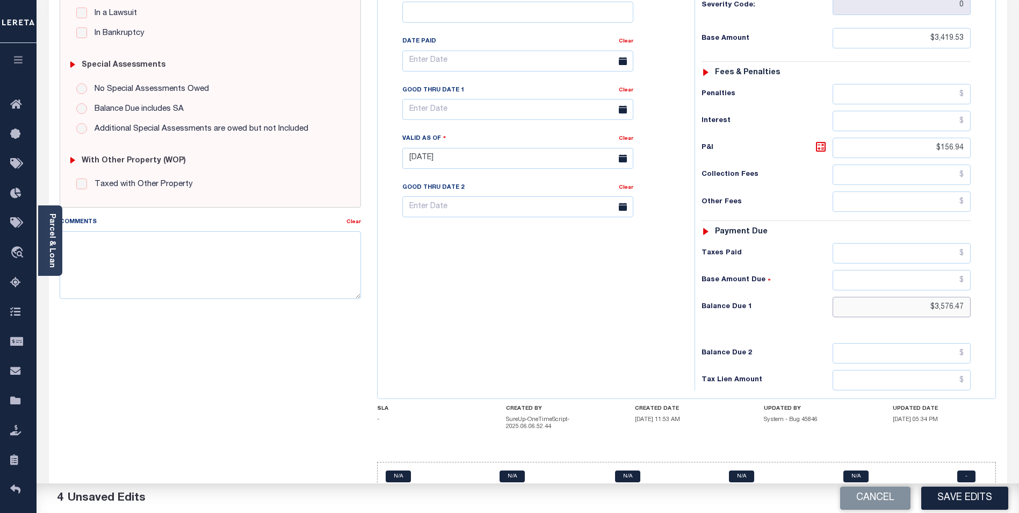
type input "$3,576.47"
click at [445, 99] on input "text" at bounding box center [517, 109] width 231 height 21
click at [464, 233] on span "30" at bounding box center [461, 232] width 21 height 21
type input "09/30/2025"
click at [177, 248] on textarea "Comments" at bounding box center [210, 265] width 301 height 68
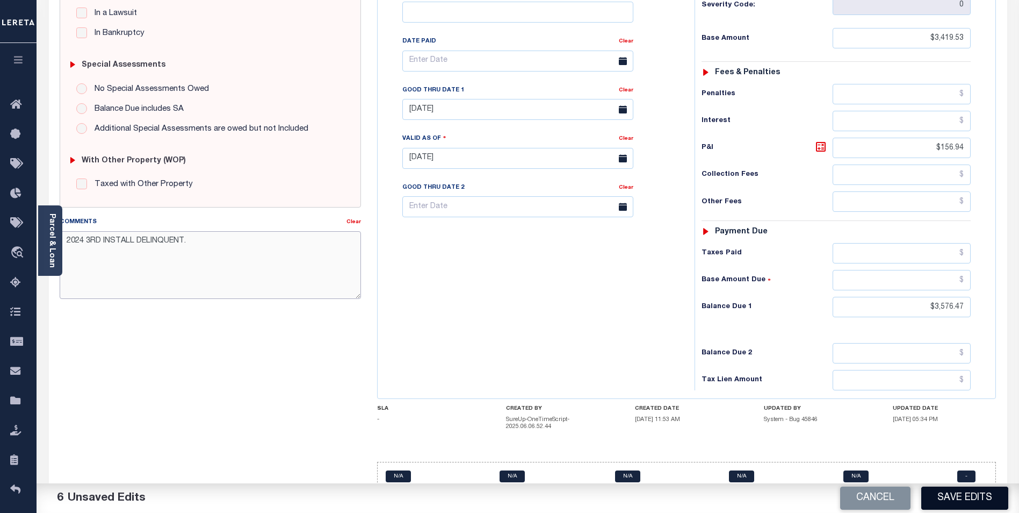
type textarea "2024 3RD INSTALL DELINQUENT."
click at [969, 494] on button "Save Edits" at bounding box center [964, 497] width 87 height 23
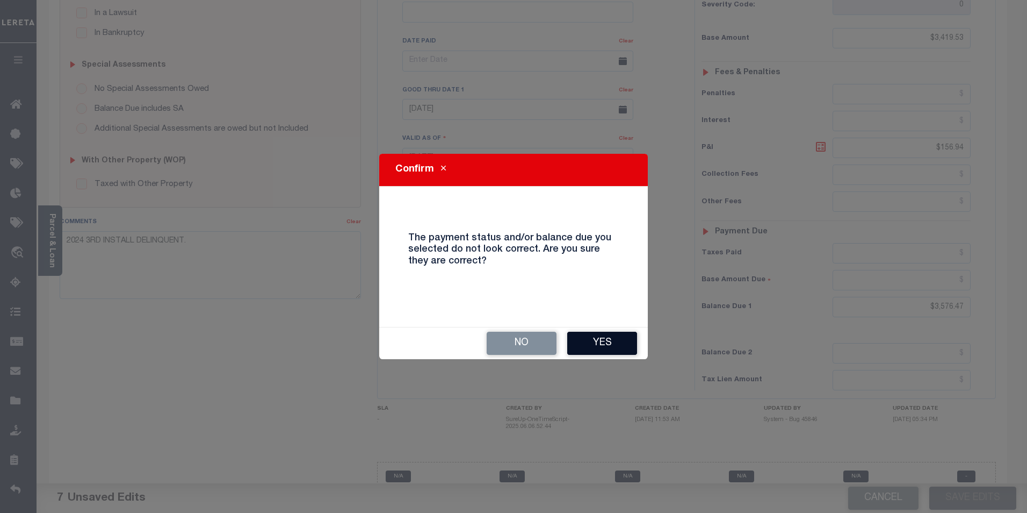
click at [595, 337] on button "Yes" at bounding box center [602, 342] width 70 height 23
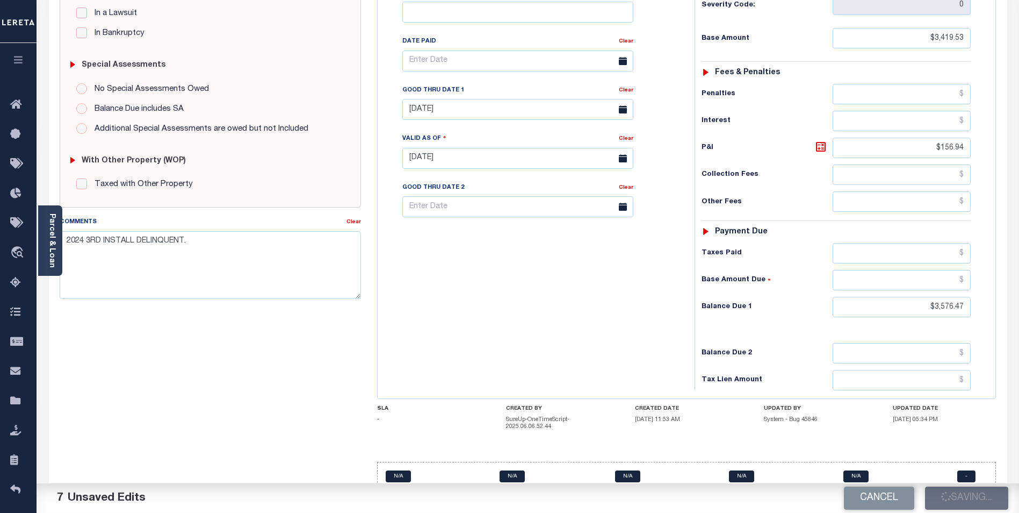
checkbox input "false"
type input "$3,419.53"
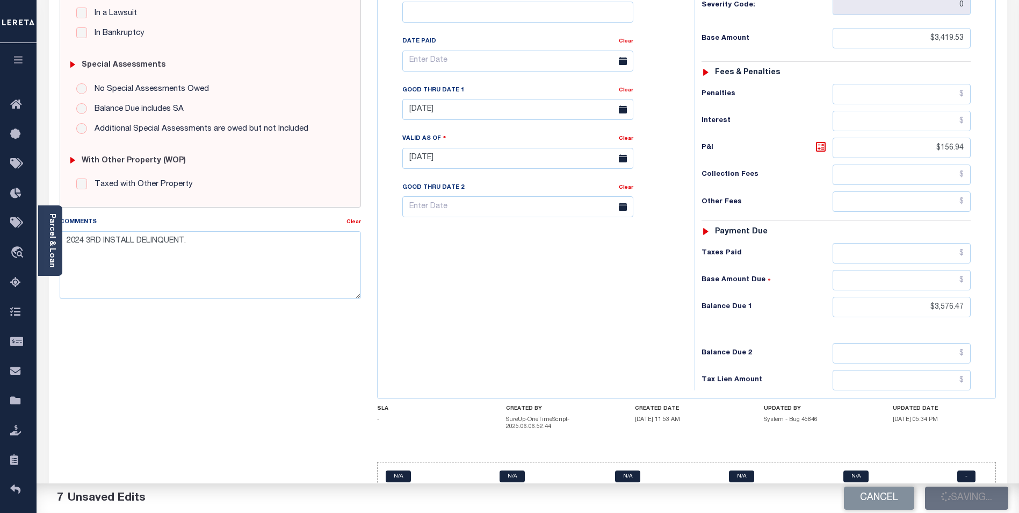
type input "$156.94"
type input "$3,576.47"
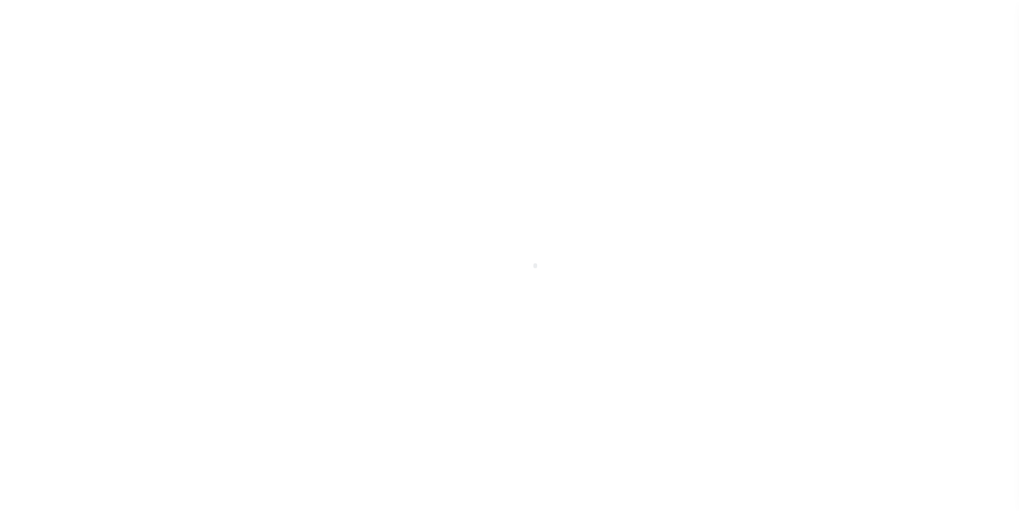
scroll to position [11, 0]
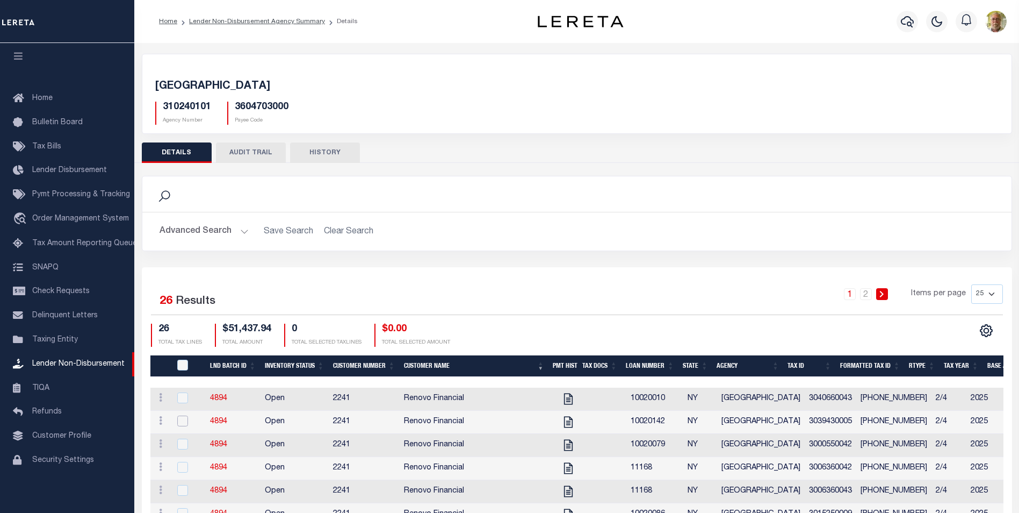
click at [181, 422] on input "checkbox" at bounding box center [182, 420] width 11 height 11
checkbox input "true"
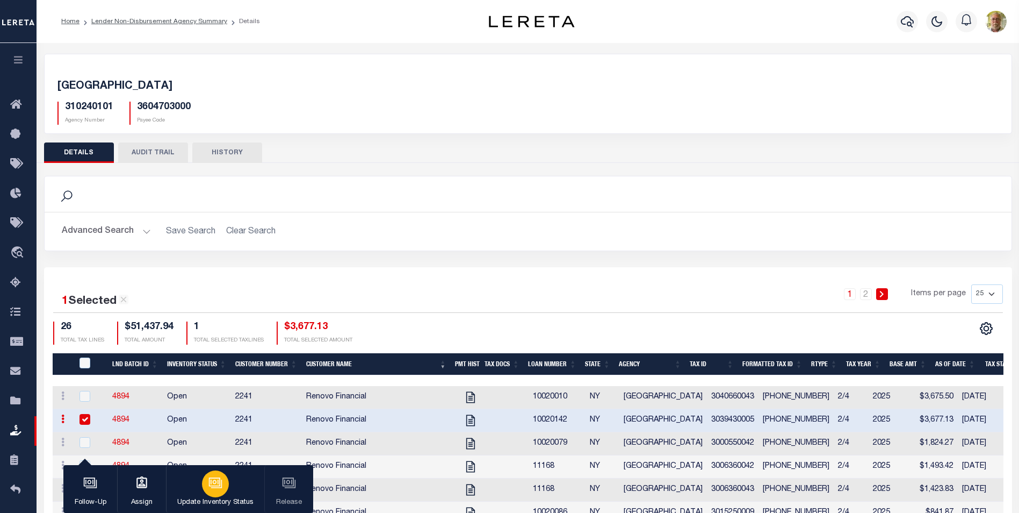
click at [221, 487] on icon "button" at bounding box center [216, 483] width 11 height 8
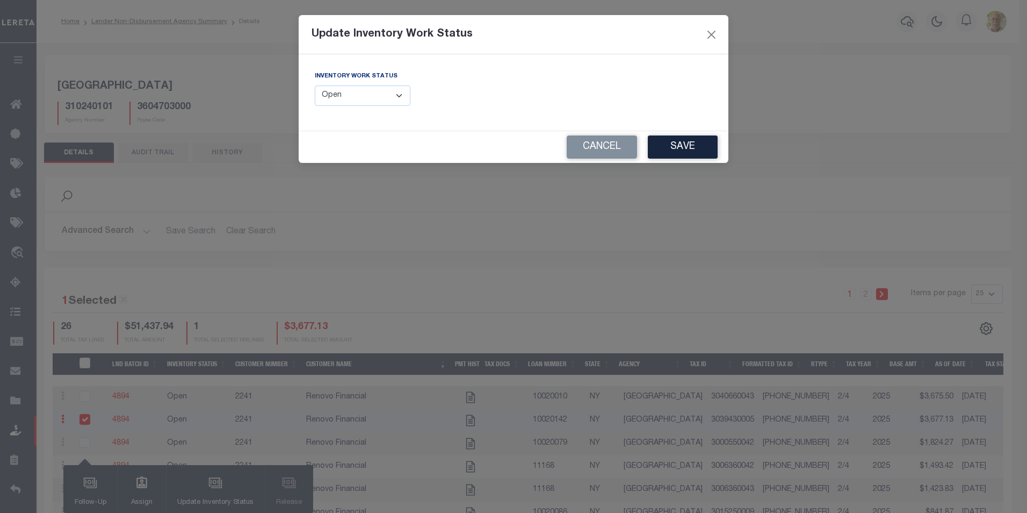
click at [369, 91] on select "--Select-- Open Completed Reported" at bounding box center [363, 95] width 96 height 21
select select "Completed"
click at [315, 85] on select "--Select-- Open Completed Reported" at bounding box center [363, 95] width 96 height 21
click at [678, 143] on button "Save" at bounding box center [683, 146] width 70 height 23
